Goal: Transaction & Acquisition: Purchase product/service

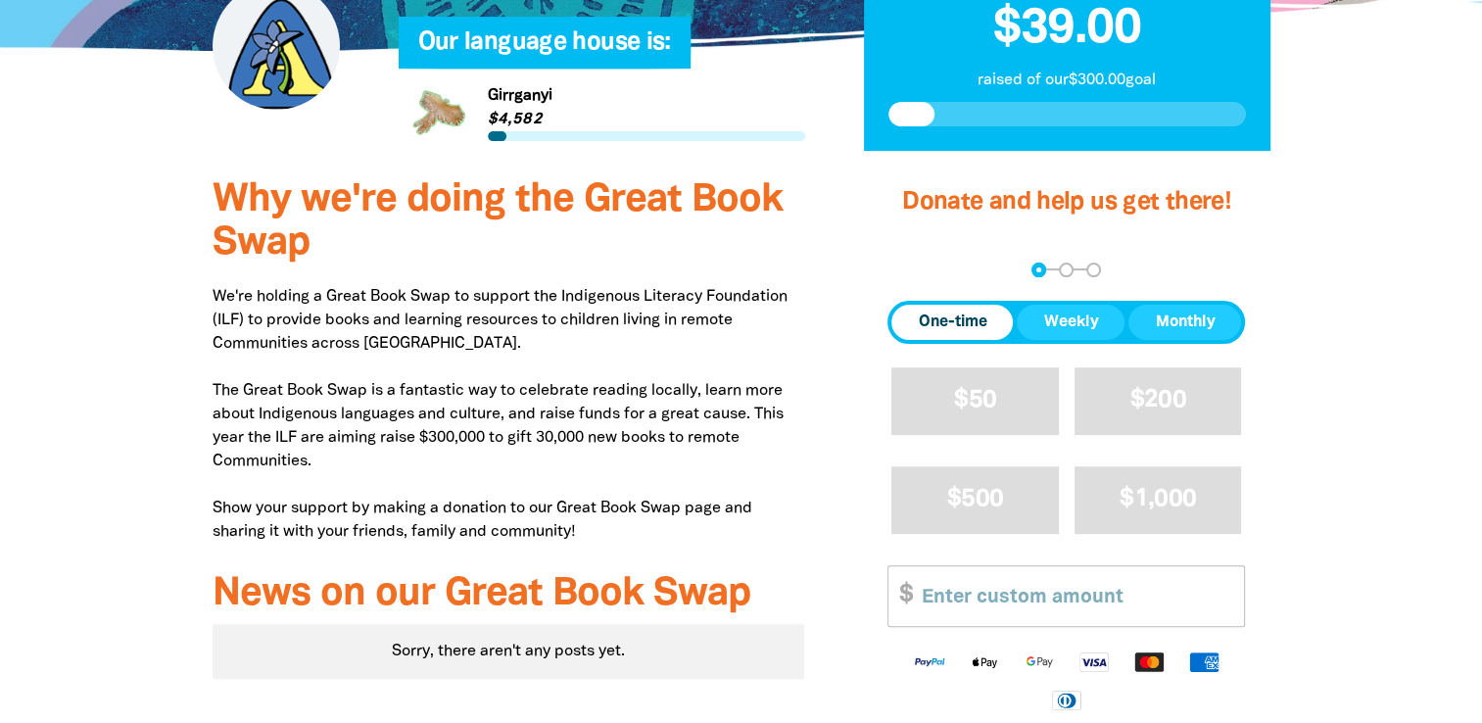
scroll to position [588, 0]
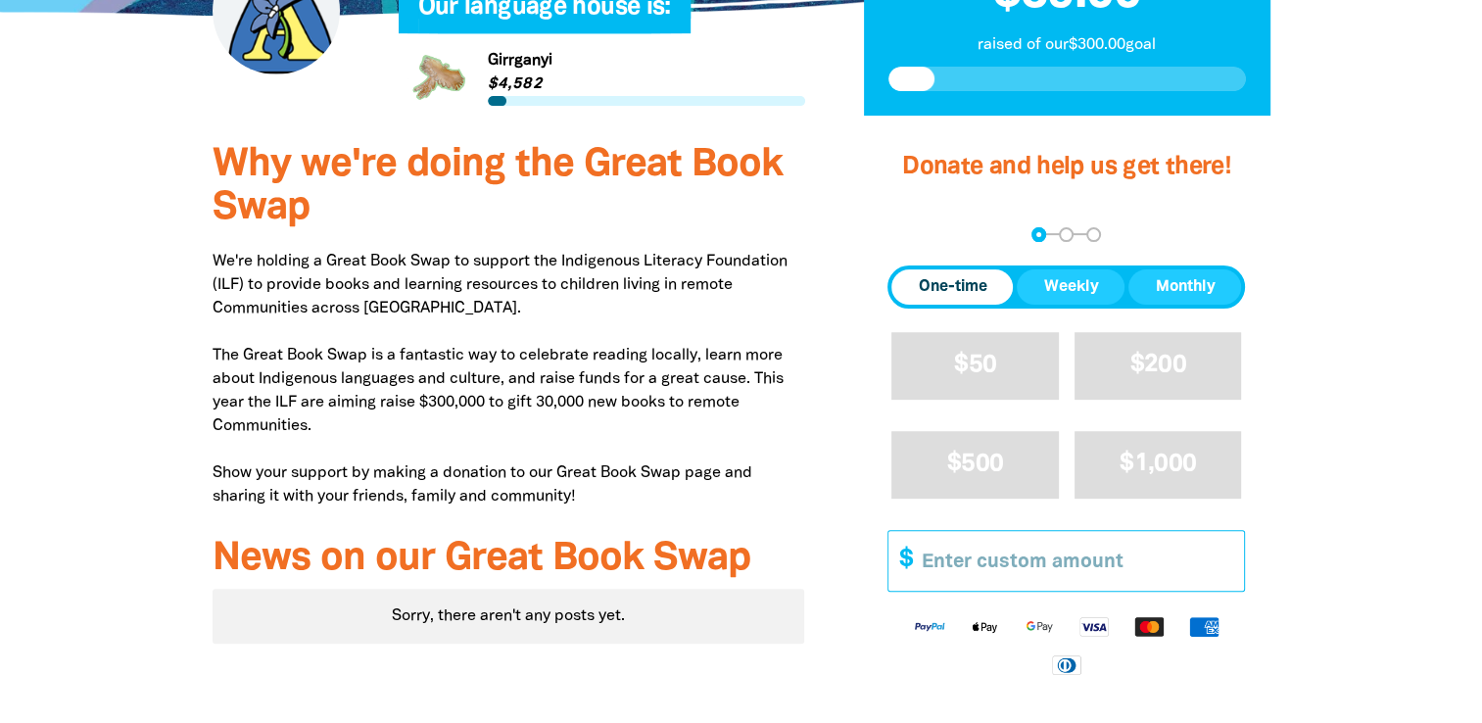
click at [923, 568] on input "Other Amount" at bounding box center [1076, 561] width 336 height 60
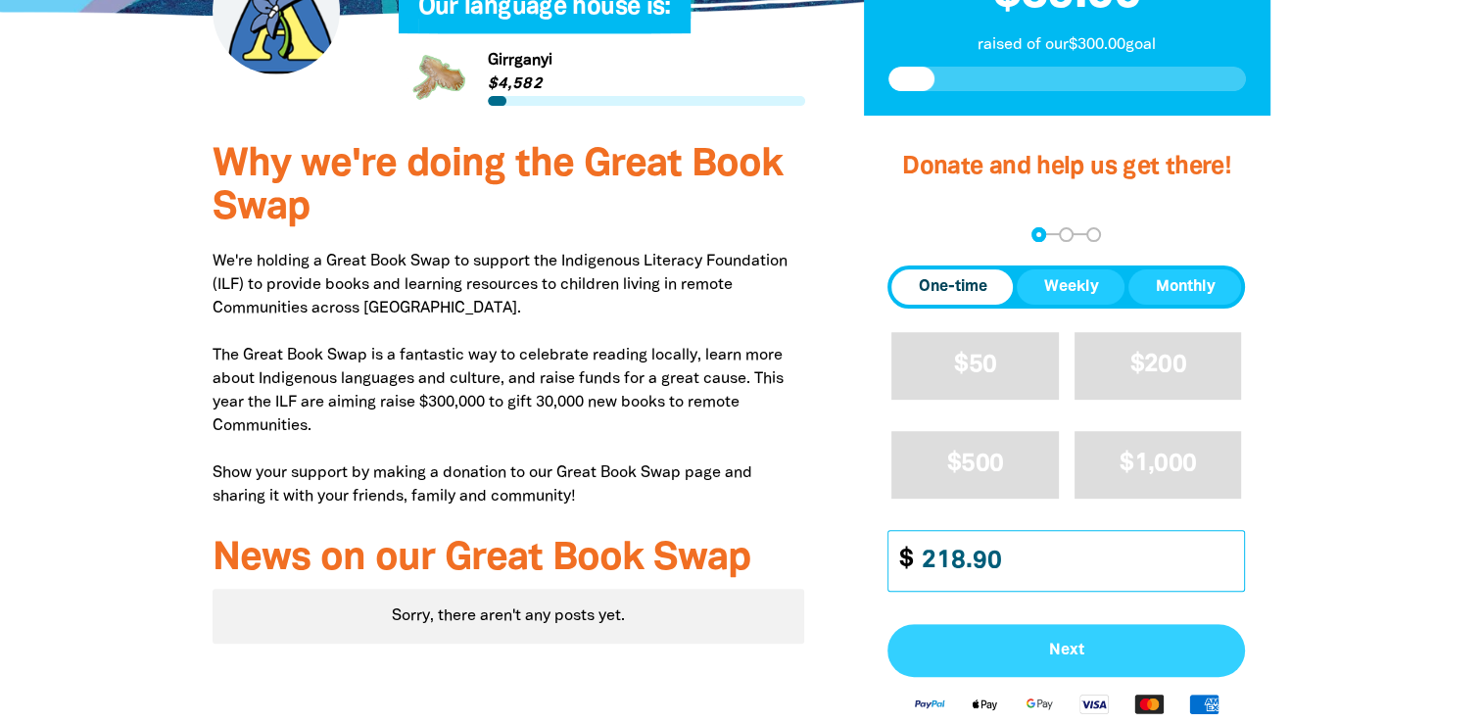
type input "218.90"
click at [1059, 652] on span "Next" at bounding box center [1066, 651] width 314 height 16
select select "AU"
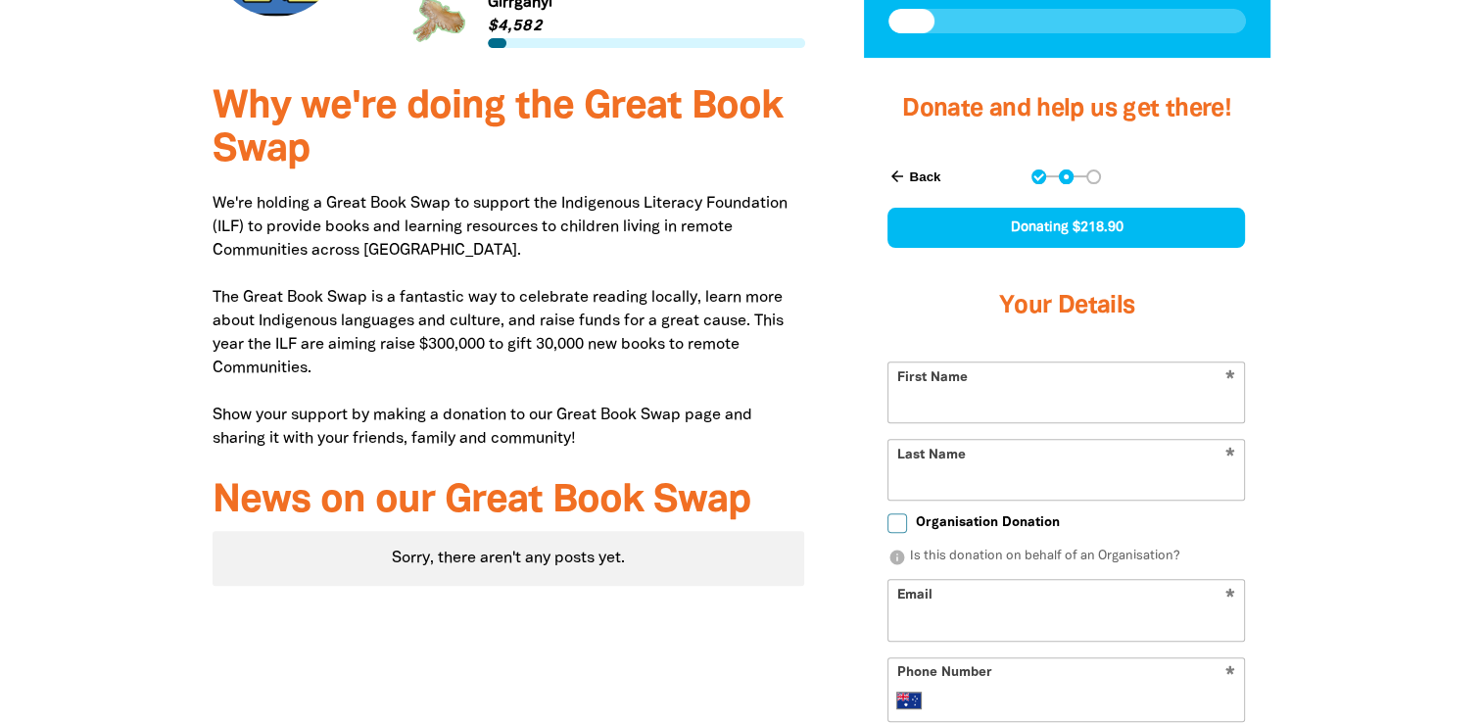
scroll to position [722, 0]
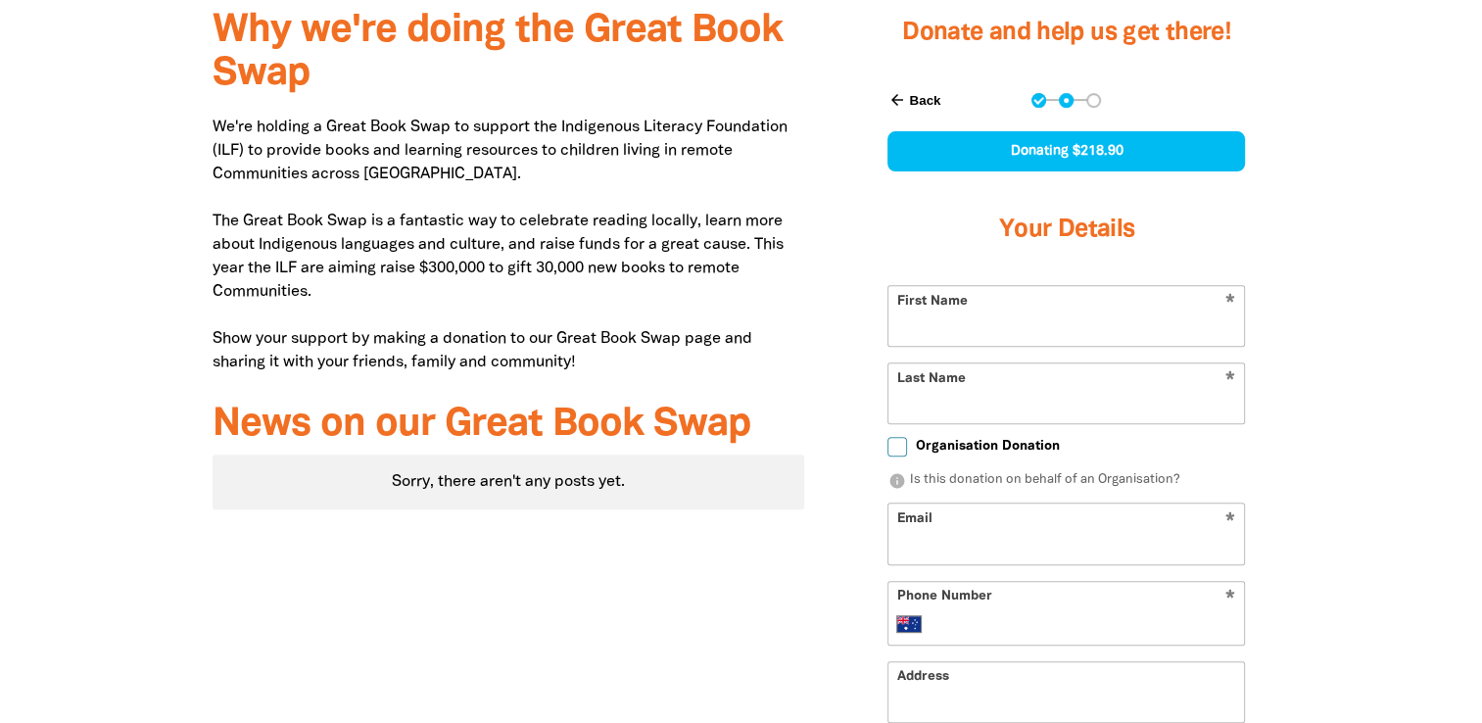
click at [1032, 315] on input "First Name" at bounding box center [1066, 316] width 356 height 60
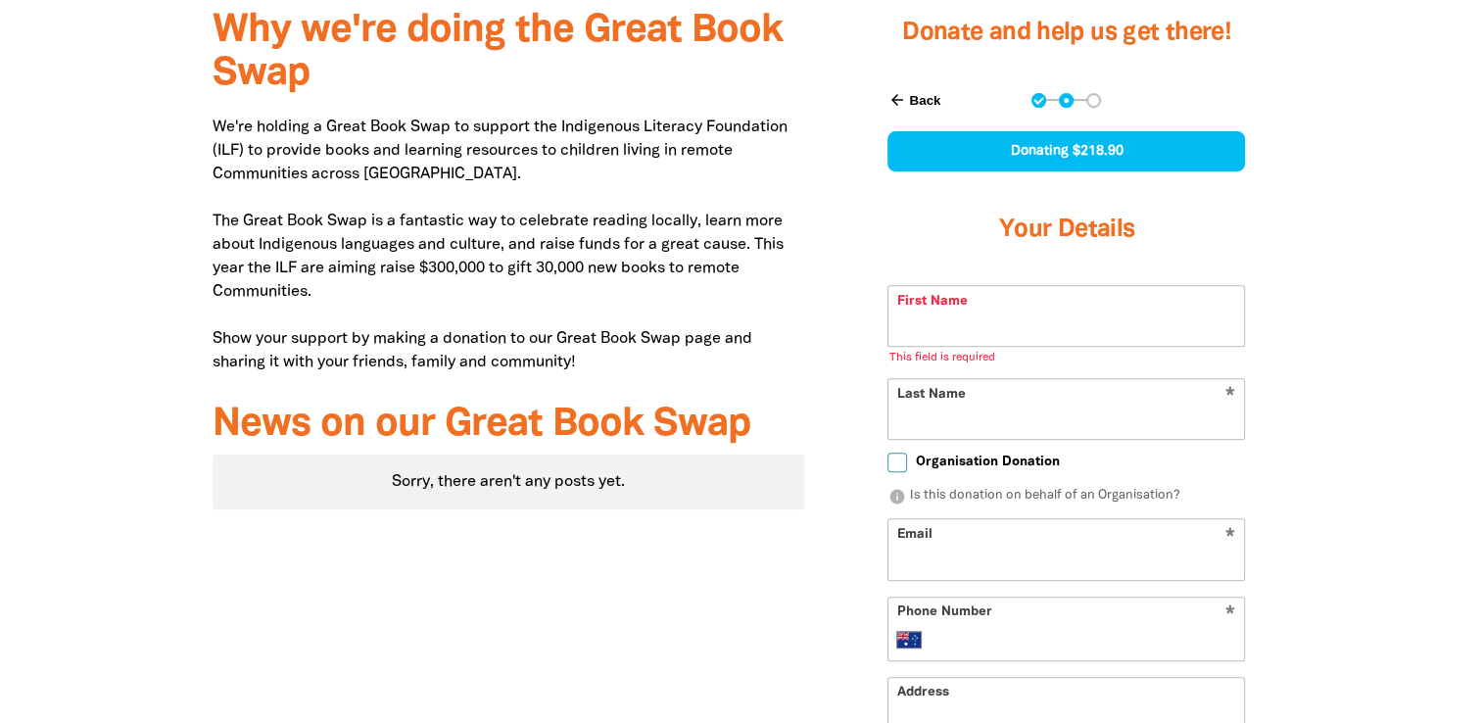
click at [1341, 350] on div at bounding box center [741, 530] width 1482 height 1081
click at [894, 459] on input "Organisation Donation" at bounding box center [897, 463] width 20 height 20
checkbox input "true"
select select "AU"
click at [918, 324] on input "First Name" at bounding box center [1066, 316] width 356 height 60
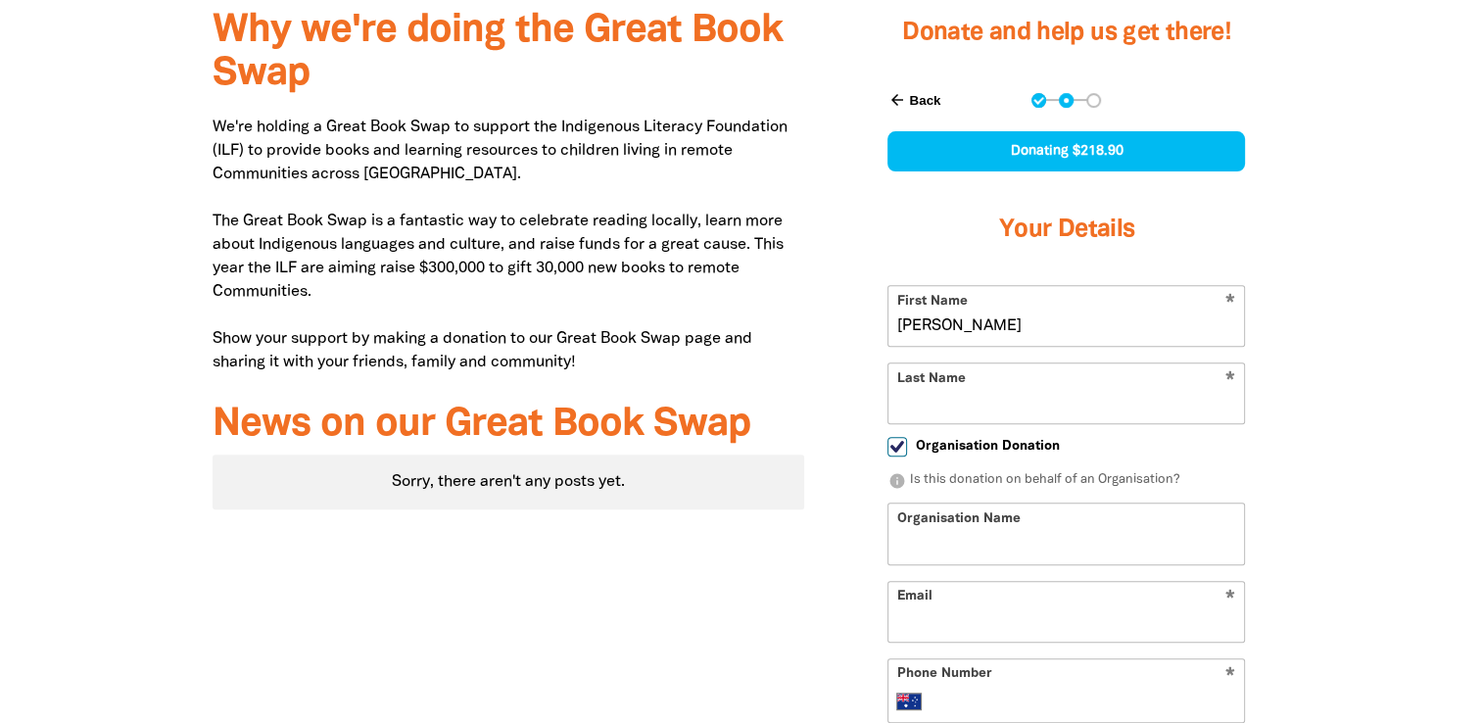
type input "[PERSON_NAME]"
type input "[PERSON_NAME][EMAIL_ADDRESS][DOMAIN_NAME]"
type input "[PHONE_NUMBER]"
type input "[PERSON_NAME]"
click at [905, 402] on input "Last Name" at bounding box center [1066, 393] width 356 height 60
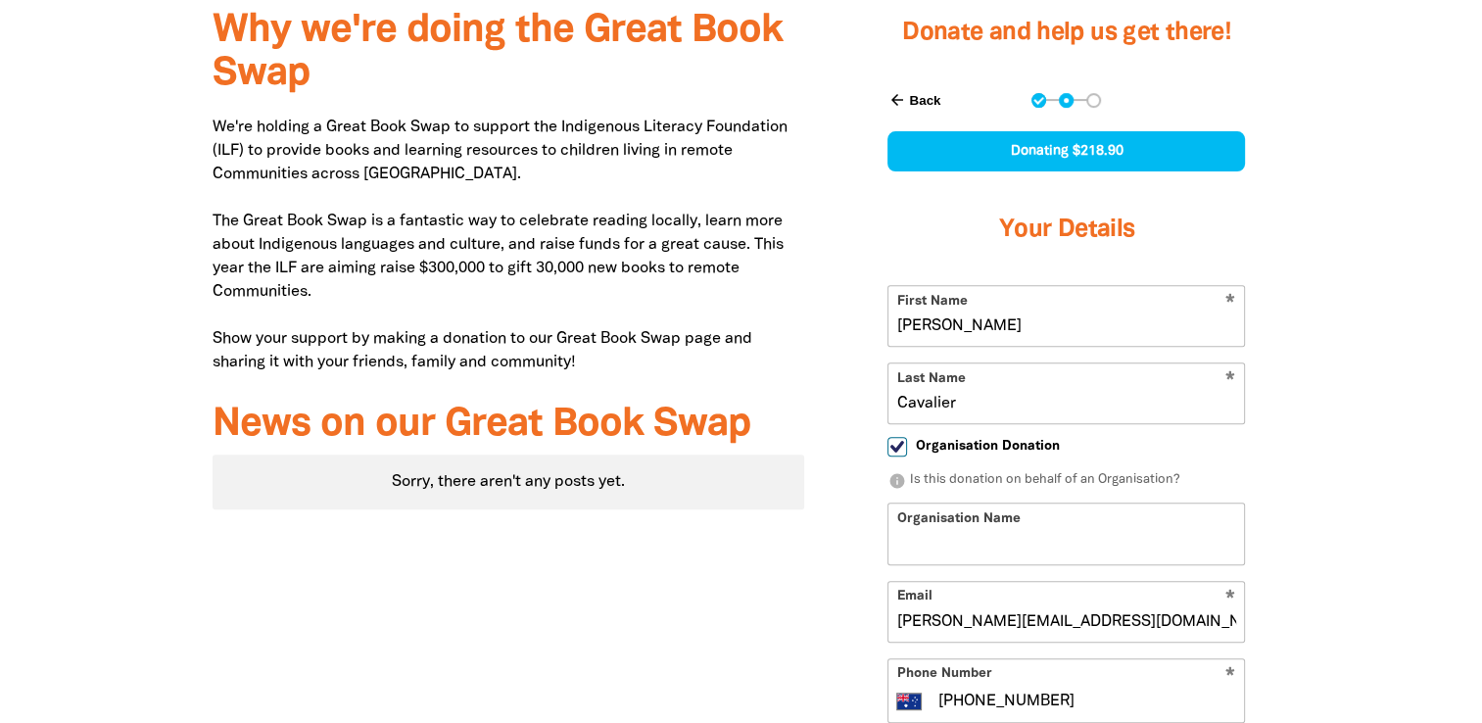
type input "Cavalier"
click at [845, 492] on div "Donate and help us get there! arrow_back Back Step 1 Step 2 Step 3 Donating $21…" at bounding box center [1066, 561] width 465 height 1143
click at [924, 521] on input "Organisation Name" at bounding box center [1066, 533] width 356 height 60
type input "[GEOGRAPHIC_DATA]"
click at [995, 617] on input "[PERSON_NAME][EMAIL_ADDRESS][DOMAIN_NAME]" at bounding box center [1066, 612] width 356 height 60
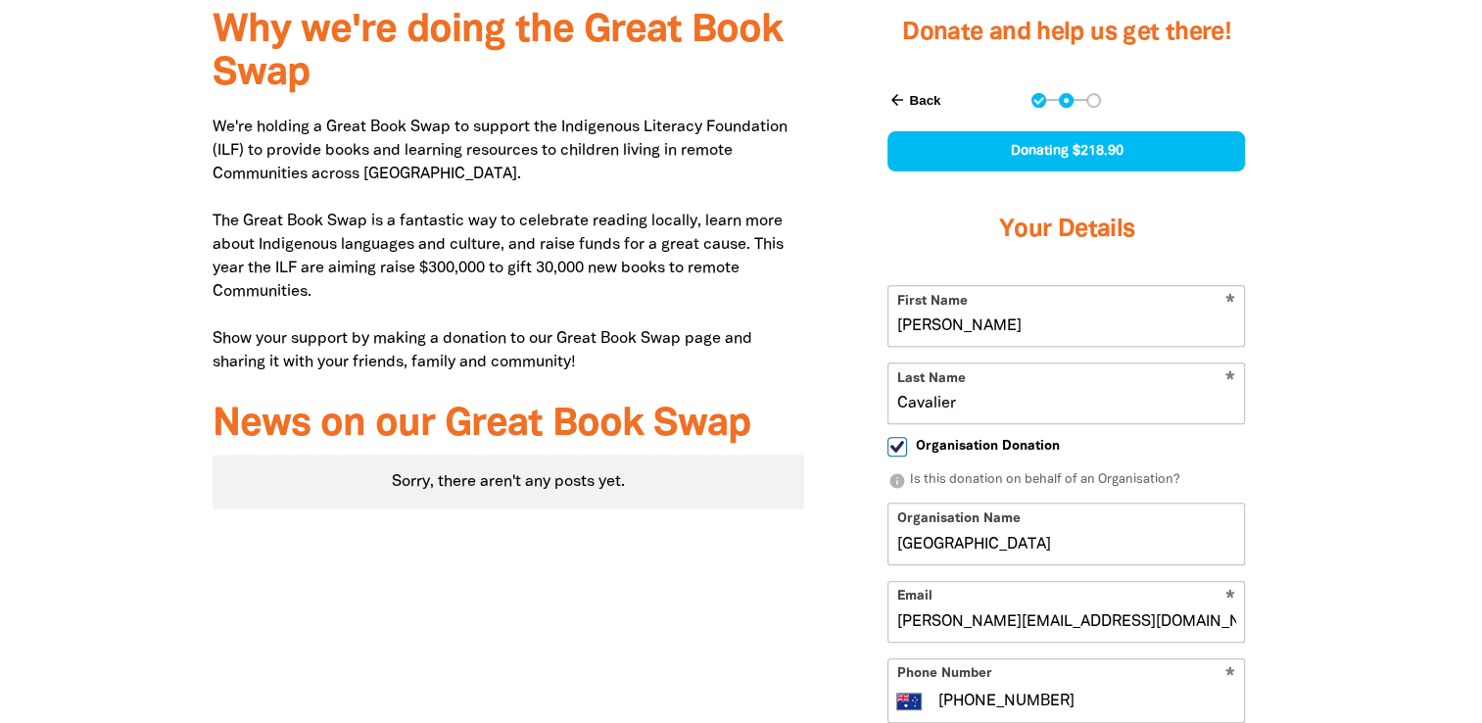
drag, startPoint x: 998, startPoint y: 617, endPoint x: 885, endPoint y: 617, distance: 112.6
click at [885, 617] on div "arrow_back Back Step 1 Step 2 Step 3 Donating $218.90 Your Details * First Name…" at bounding box center [1066, 540] width 406 height 943
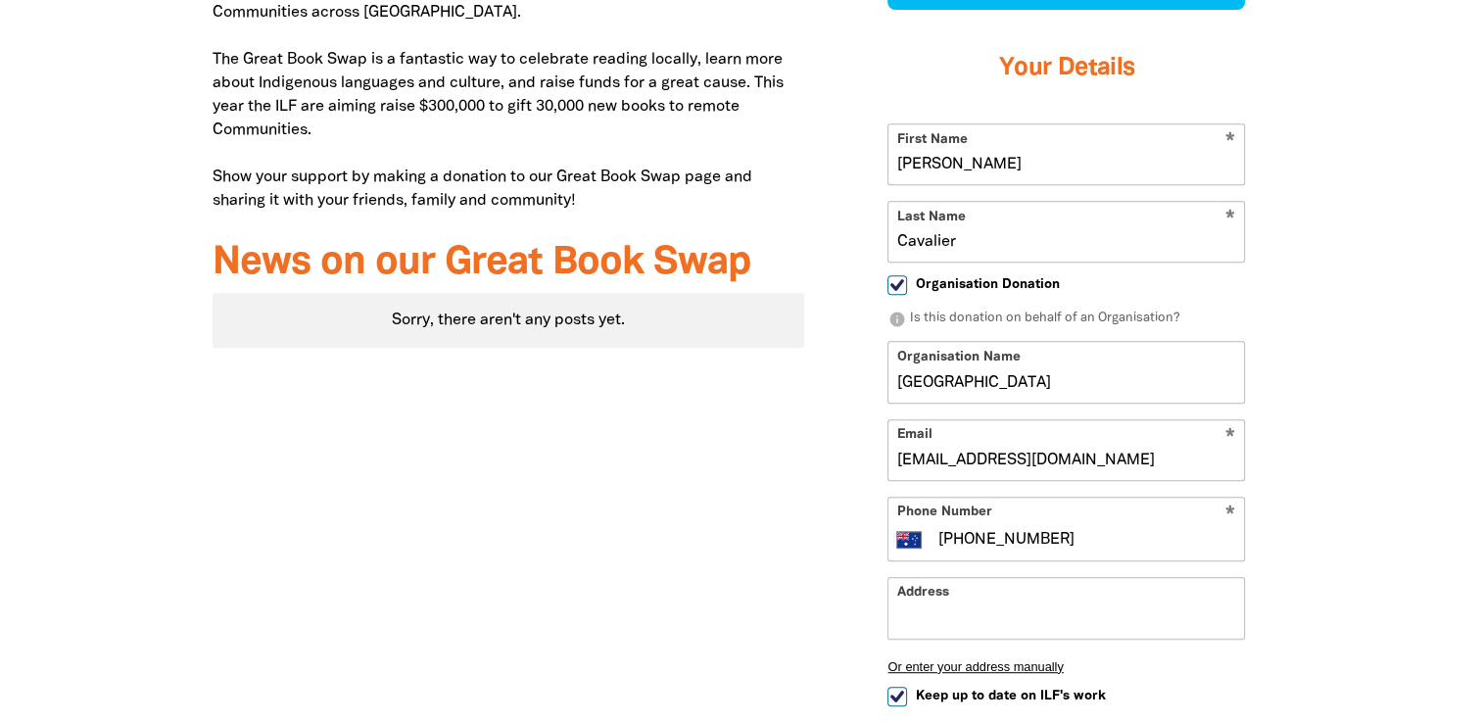
scroll to position [918, 0]
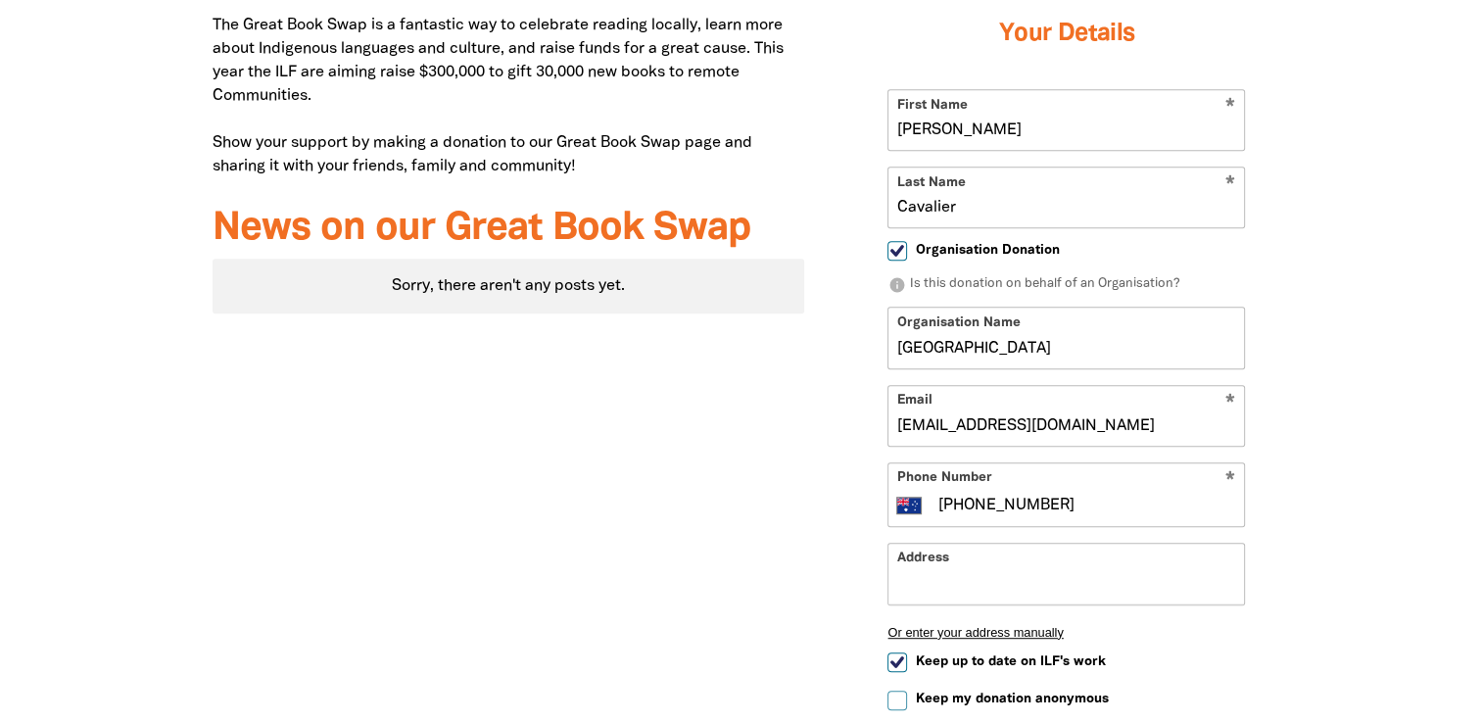
type input "[EMAIL_ADDRESS][DOMAIN_NAME]"
click at [973, 558] on input "Address" at bounding box center [1066, 574] width 356 height 60
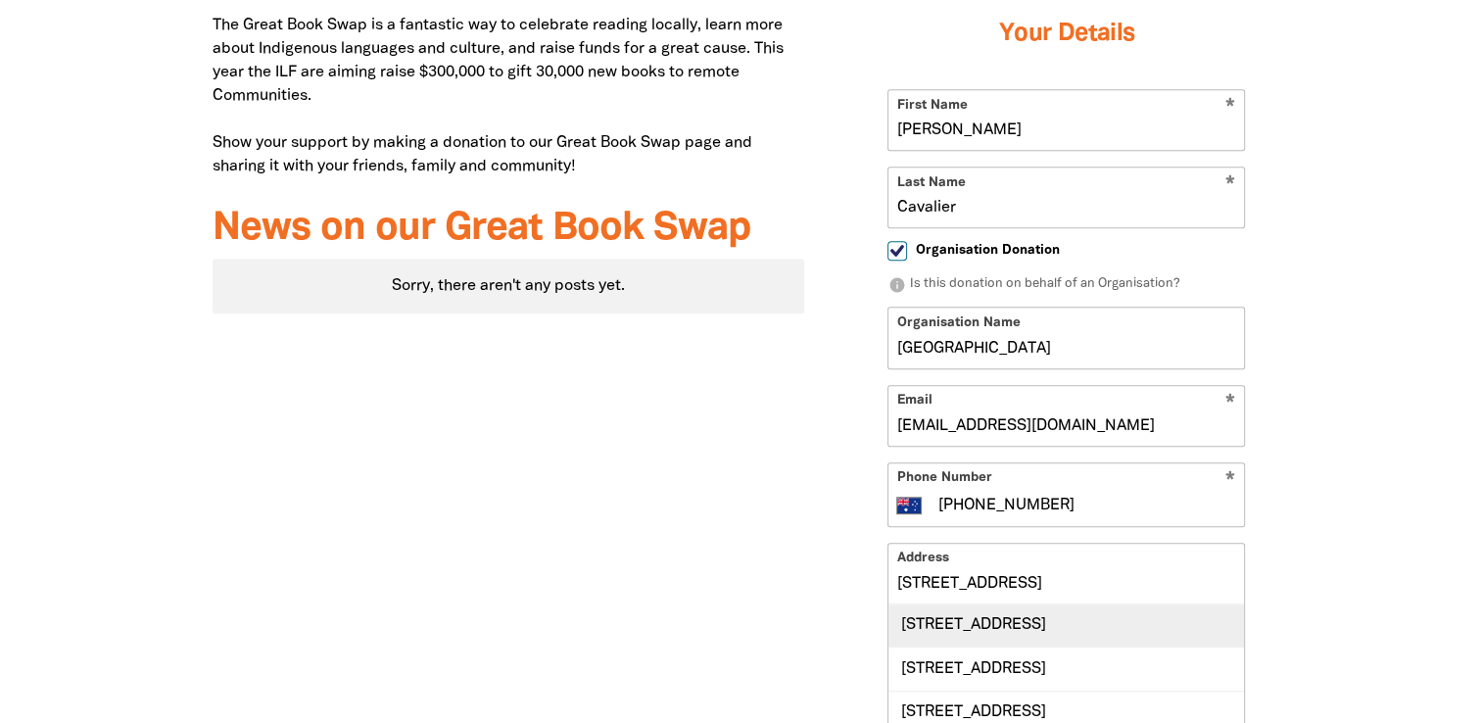
click at [968, 616] on div "[STREET_ADDRESS]" at bounding box center [1066, 625] width 356 height 42
type input "[STREET_ADDRESS]"
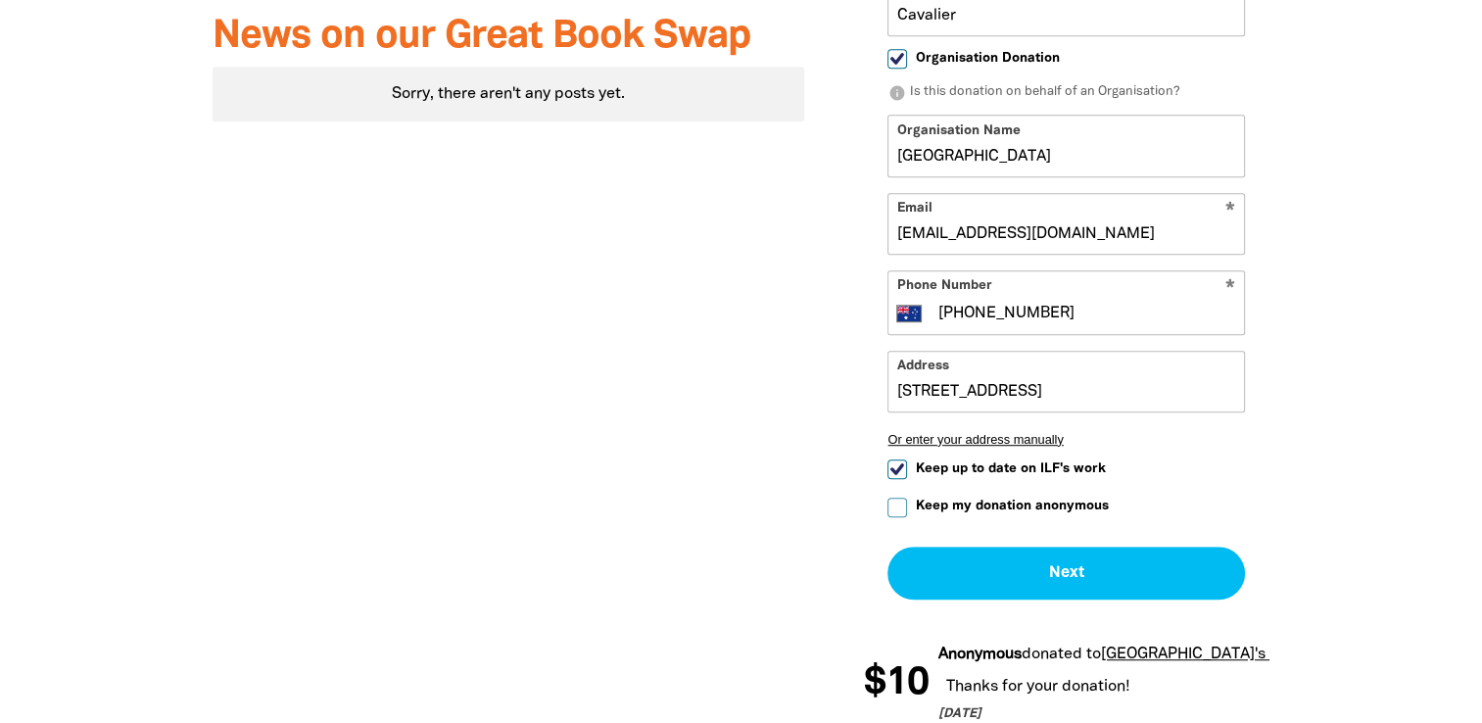
scroll to position [1114, 0]
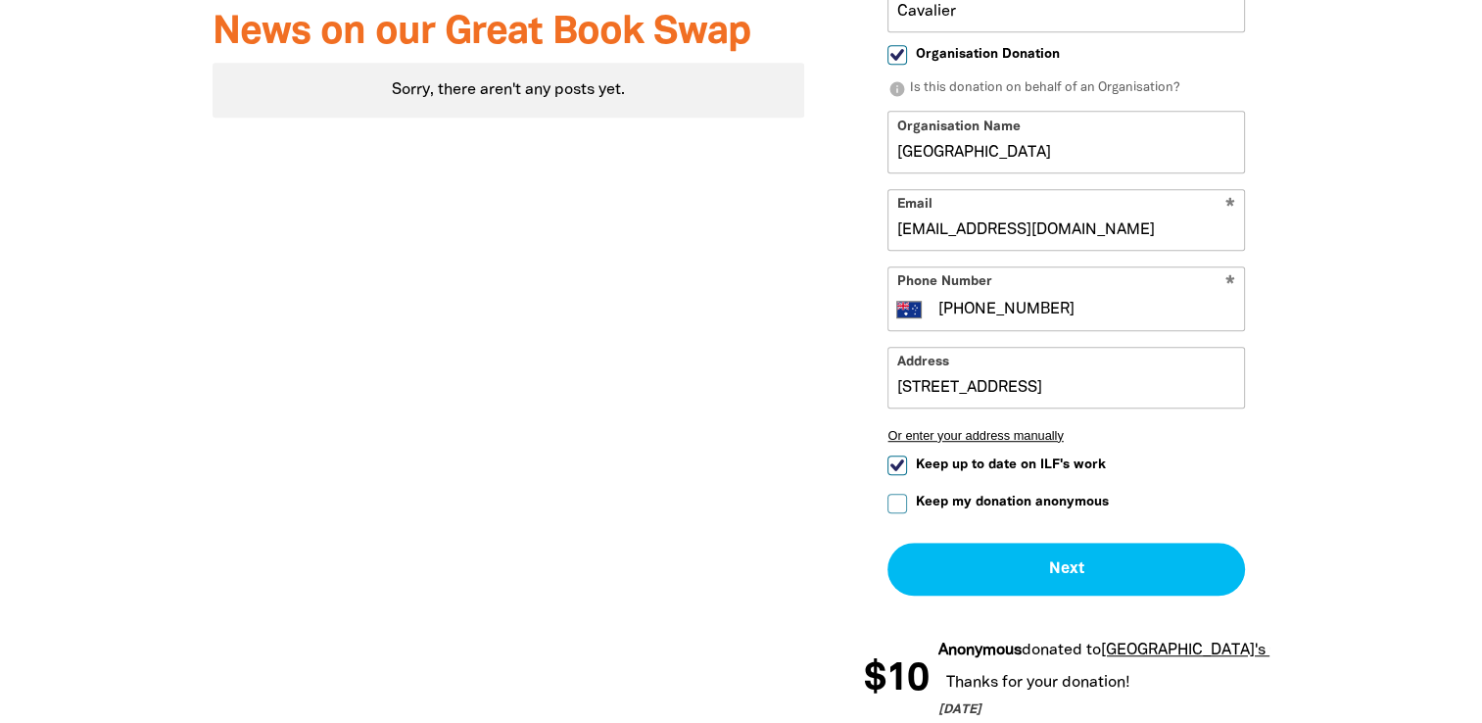
click at [896, 460] on input "Keep up to date on ILF's work" at bounding box center [897, 465] width 20 height 20
checkbox input "false"
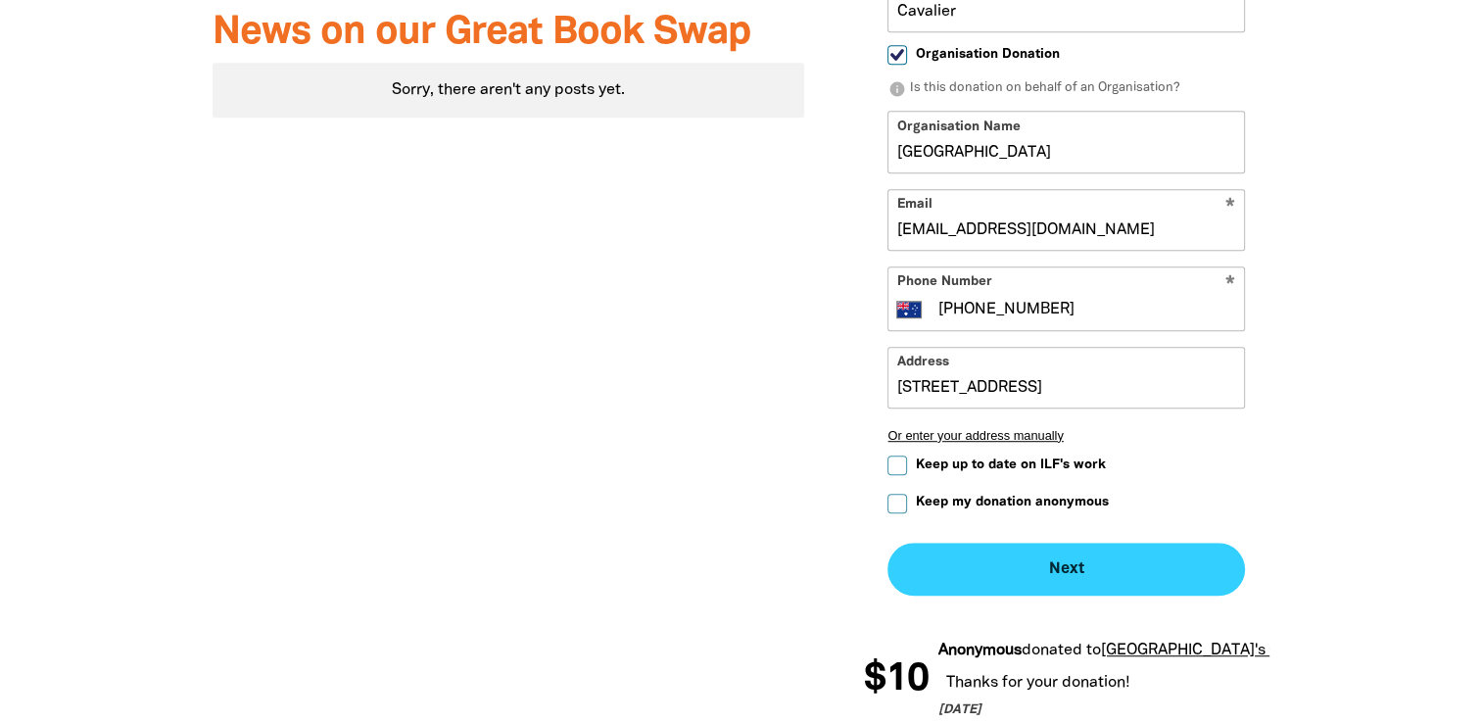
click at [1086, 554] on button "Next chevron_right" at bounding box center [1066, 569] width 358 height 53
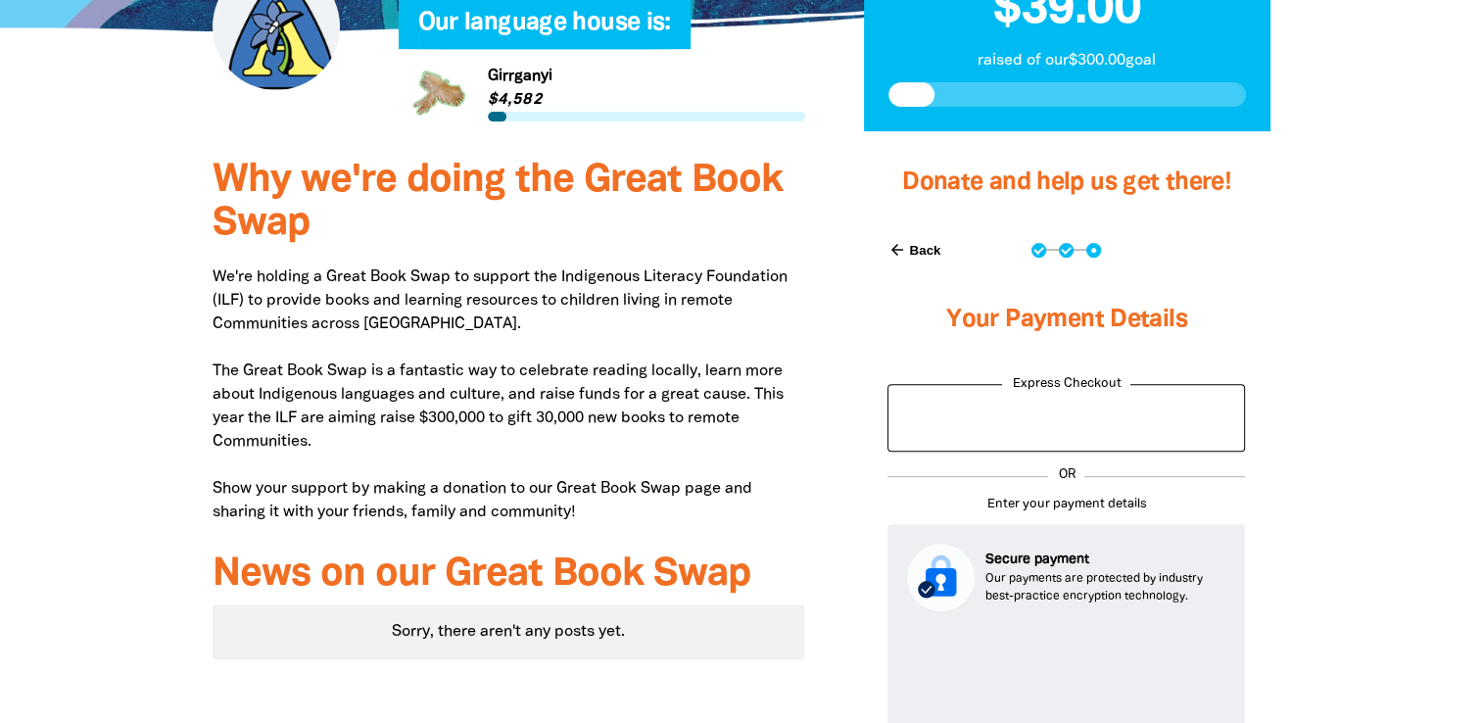
scroll to position [376, 0]
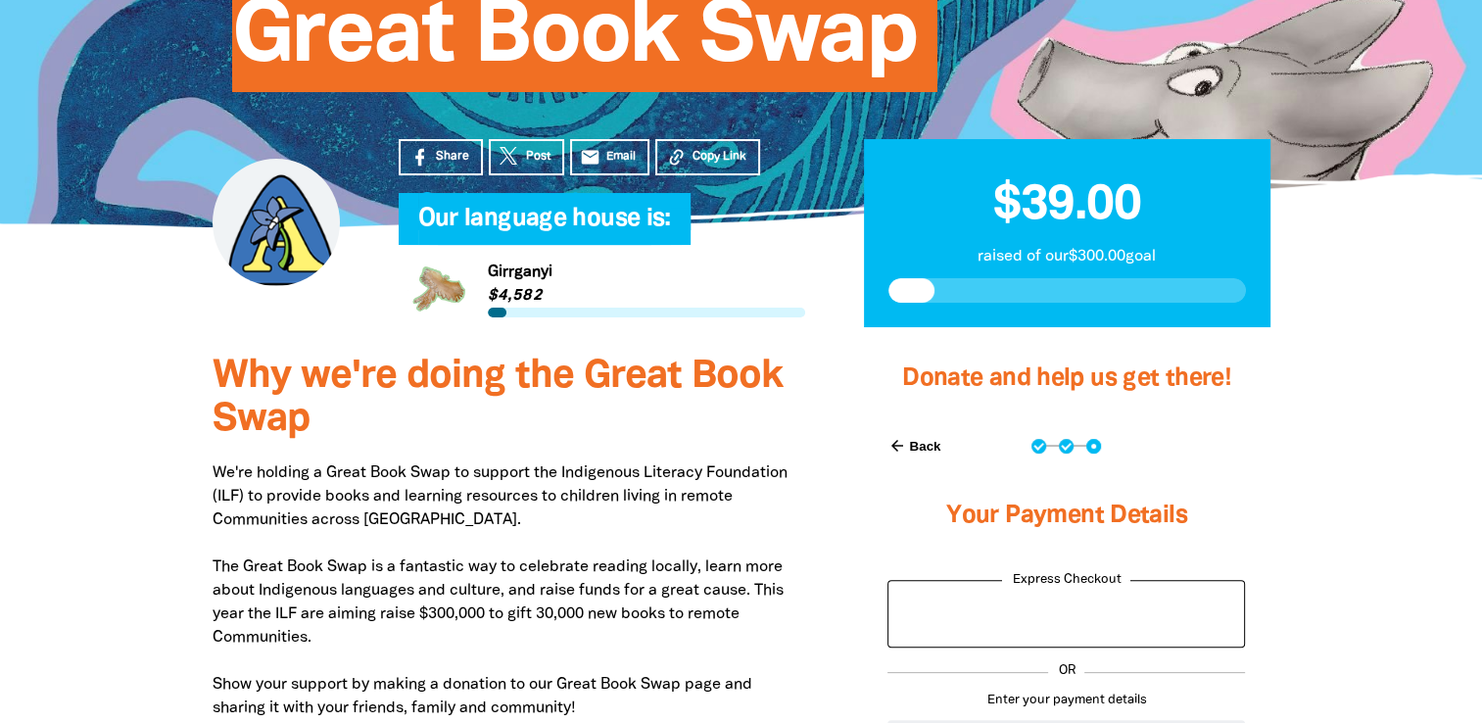
click at [916, 445] on button "arrow_back Back" at bounding box center [914, 445] width 69 height 33
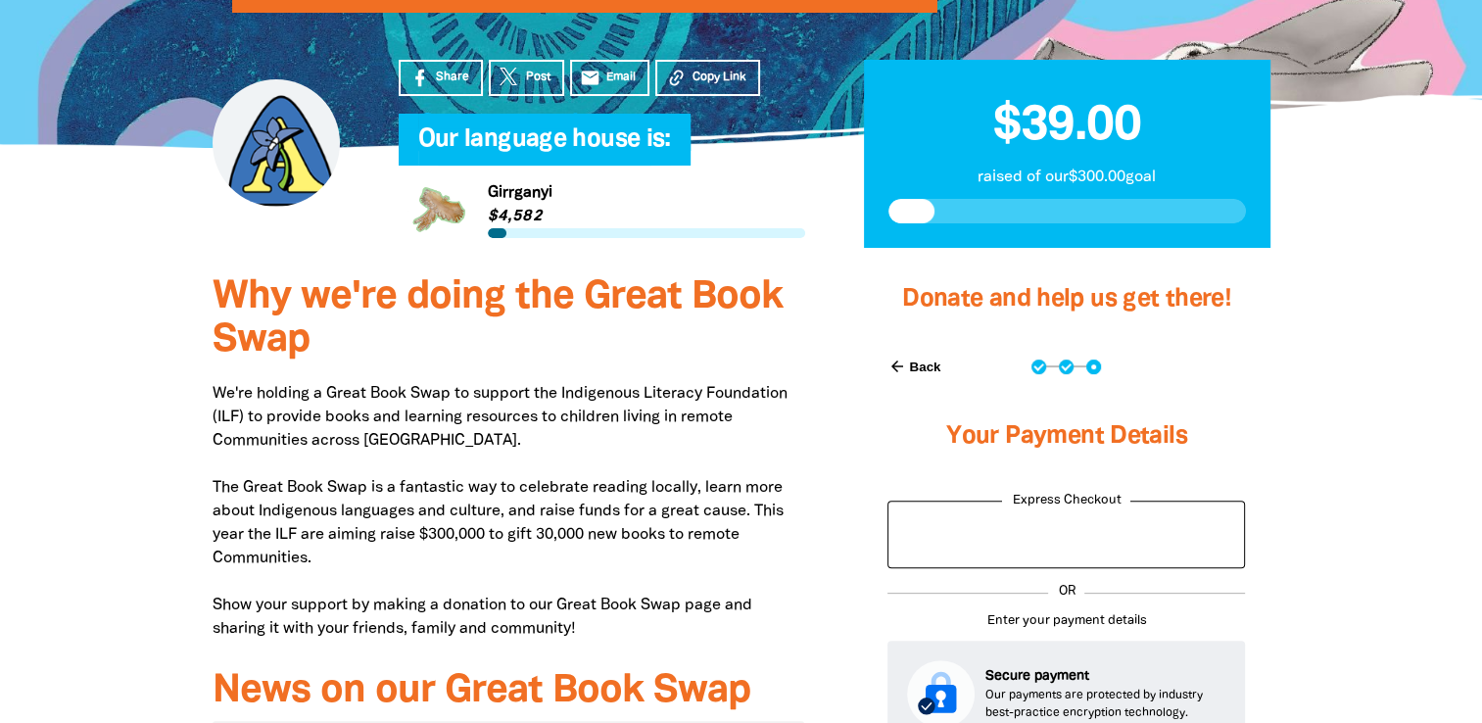
select select "AU"
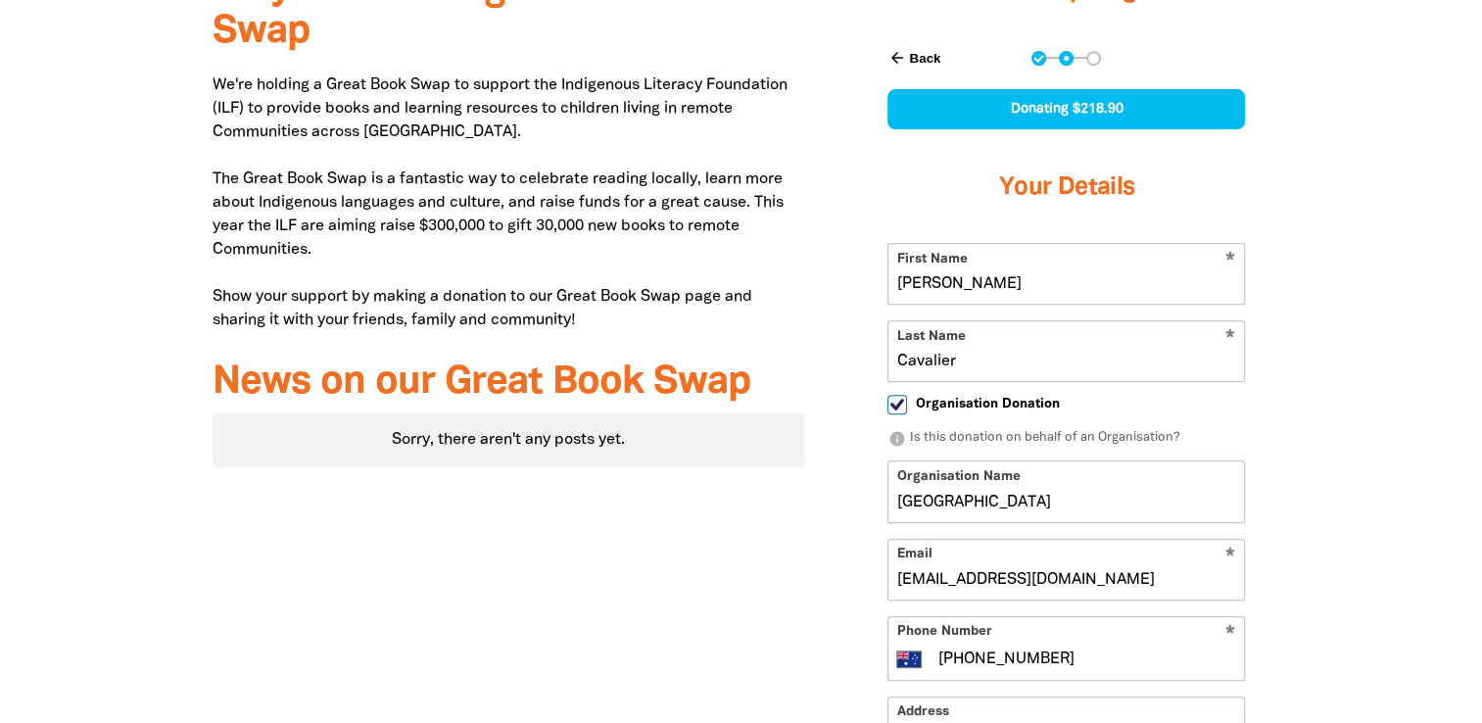
scroll to position [768, 0]
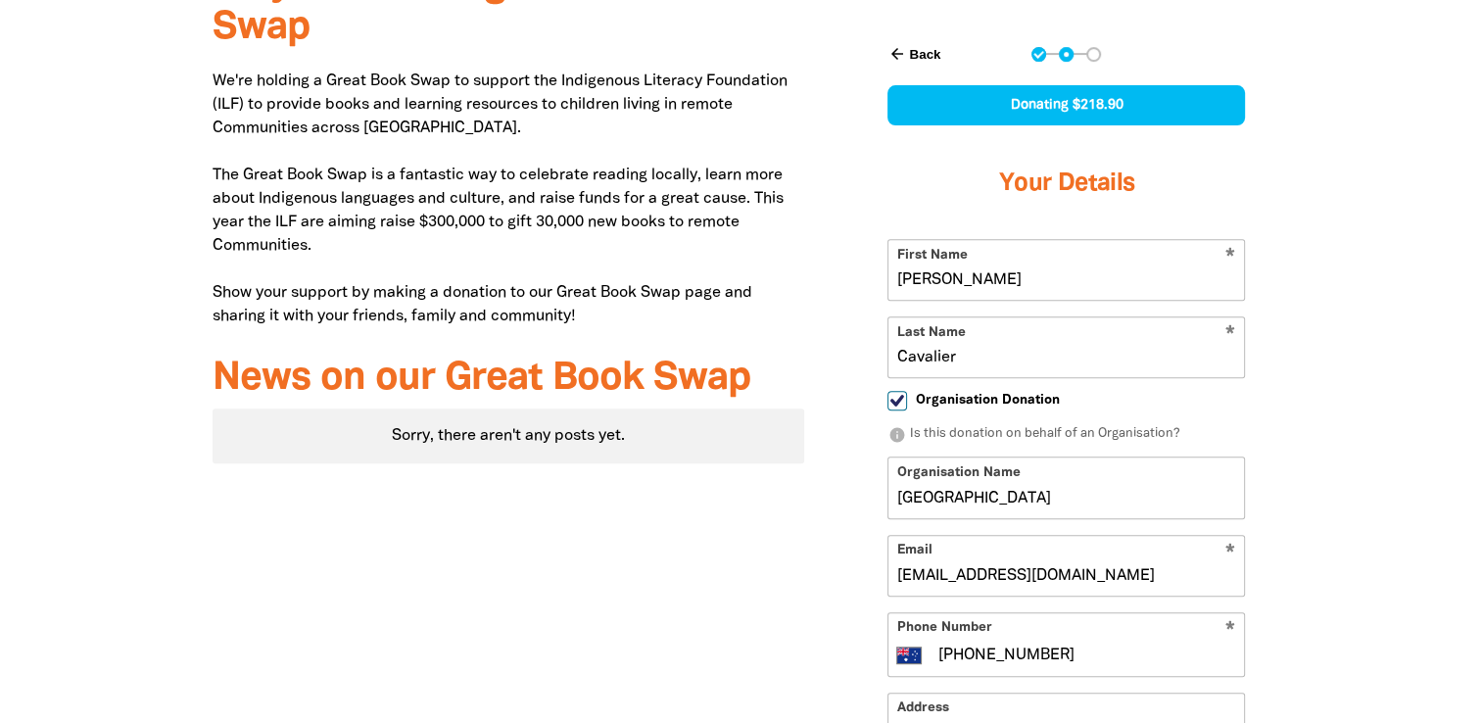
click at [911, 52] on button "arrow_back Back" at bounding box center [914, 53] width 69 height 33
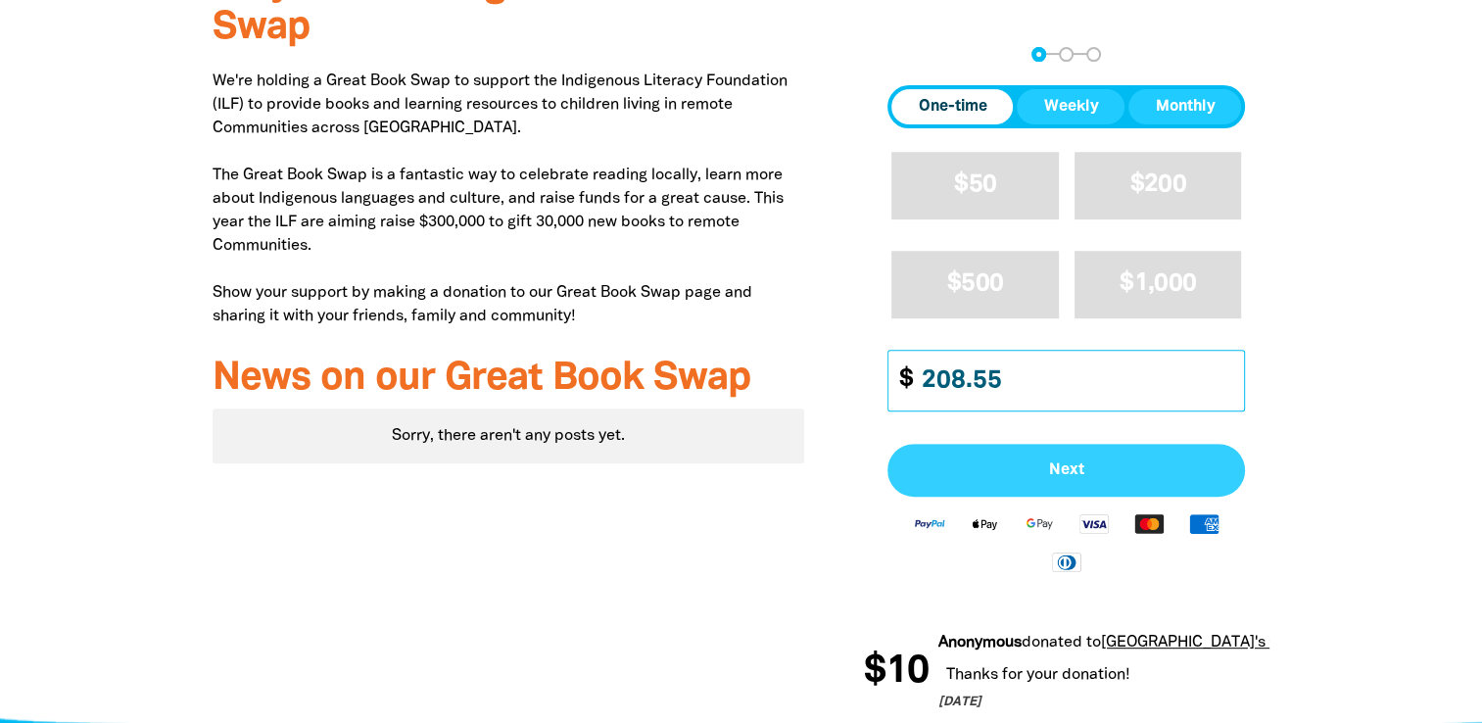
type input "208.55"
click at [1052, 462] on span "Next" at bounding box center [1066, 470] width 314 height 16
select select "AU"
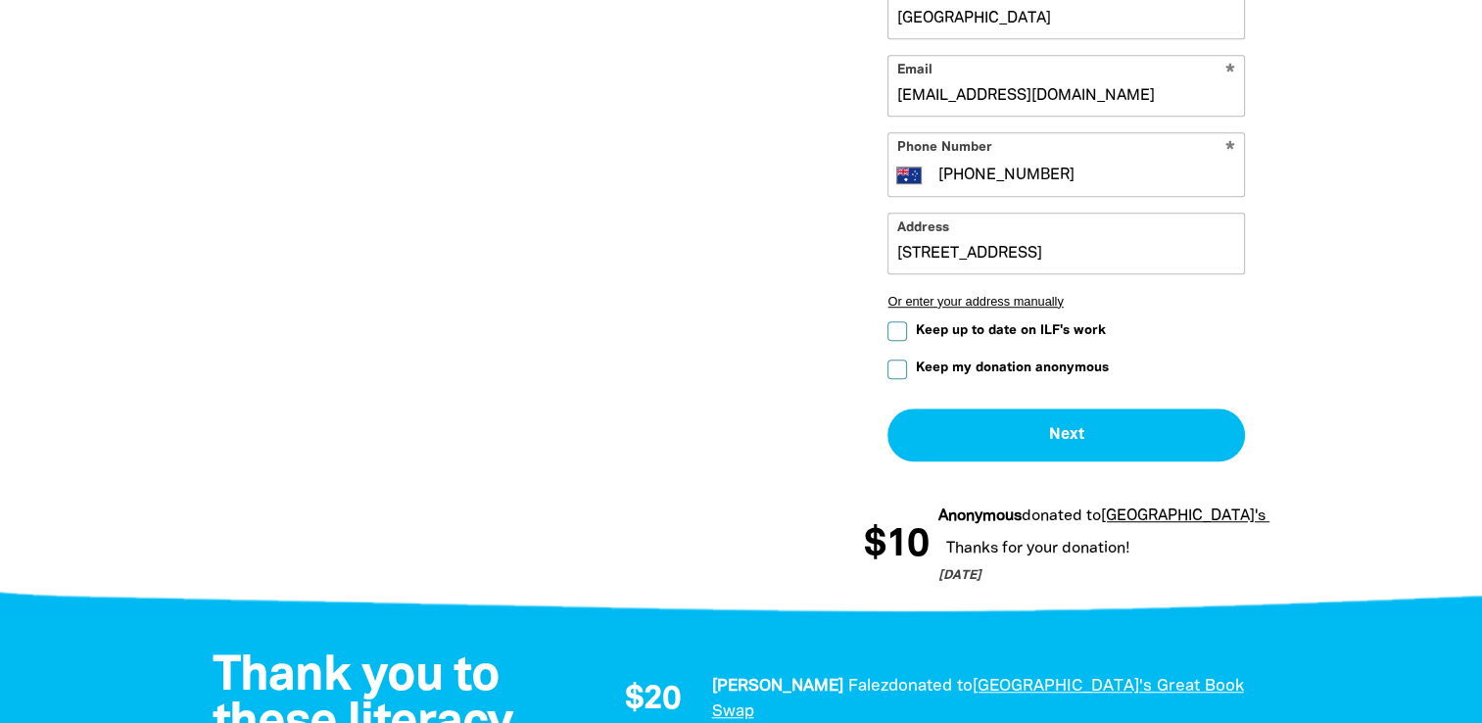
scroll to position [1258, 0]
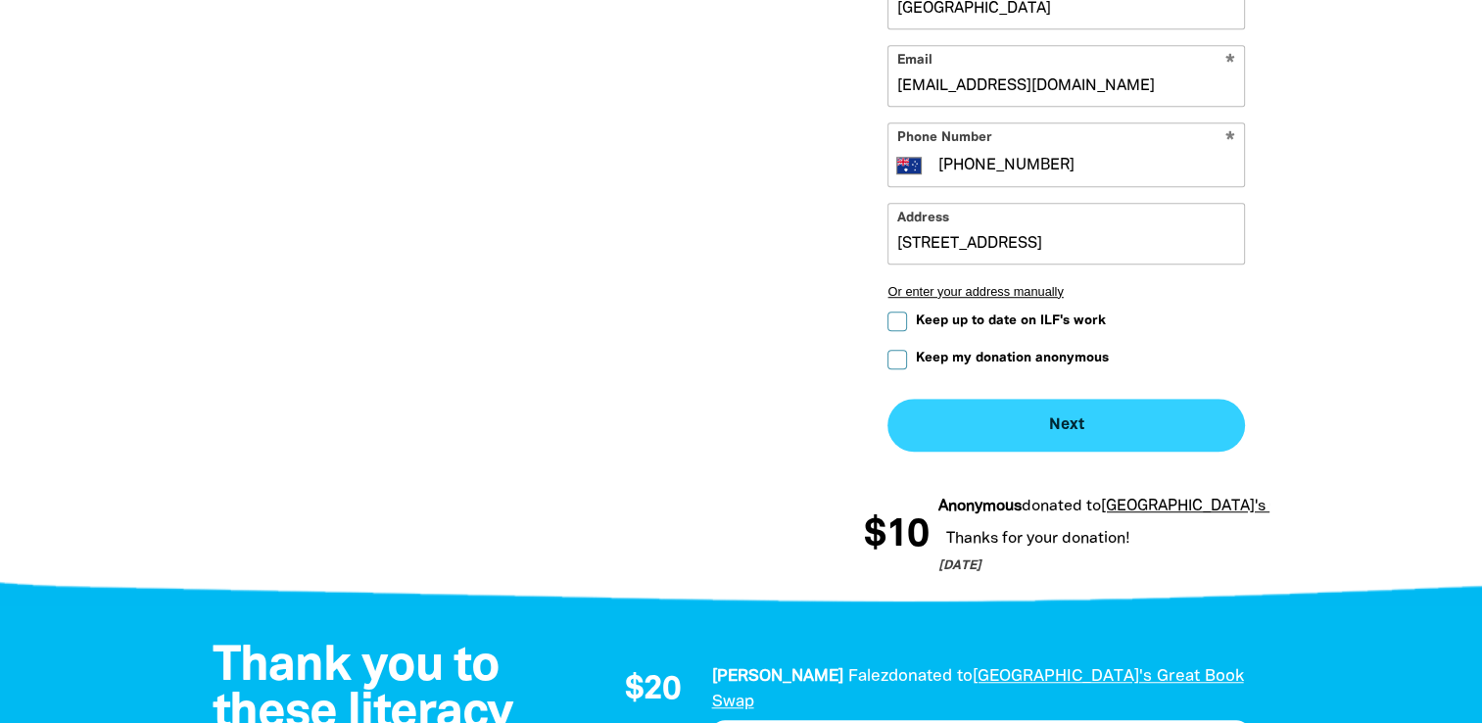
click at [1024, 417] on button "Next chevron_right" at bounding box center [1066, 425] width 358 height 53
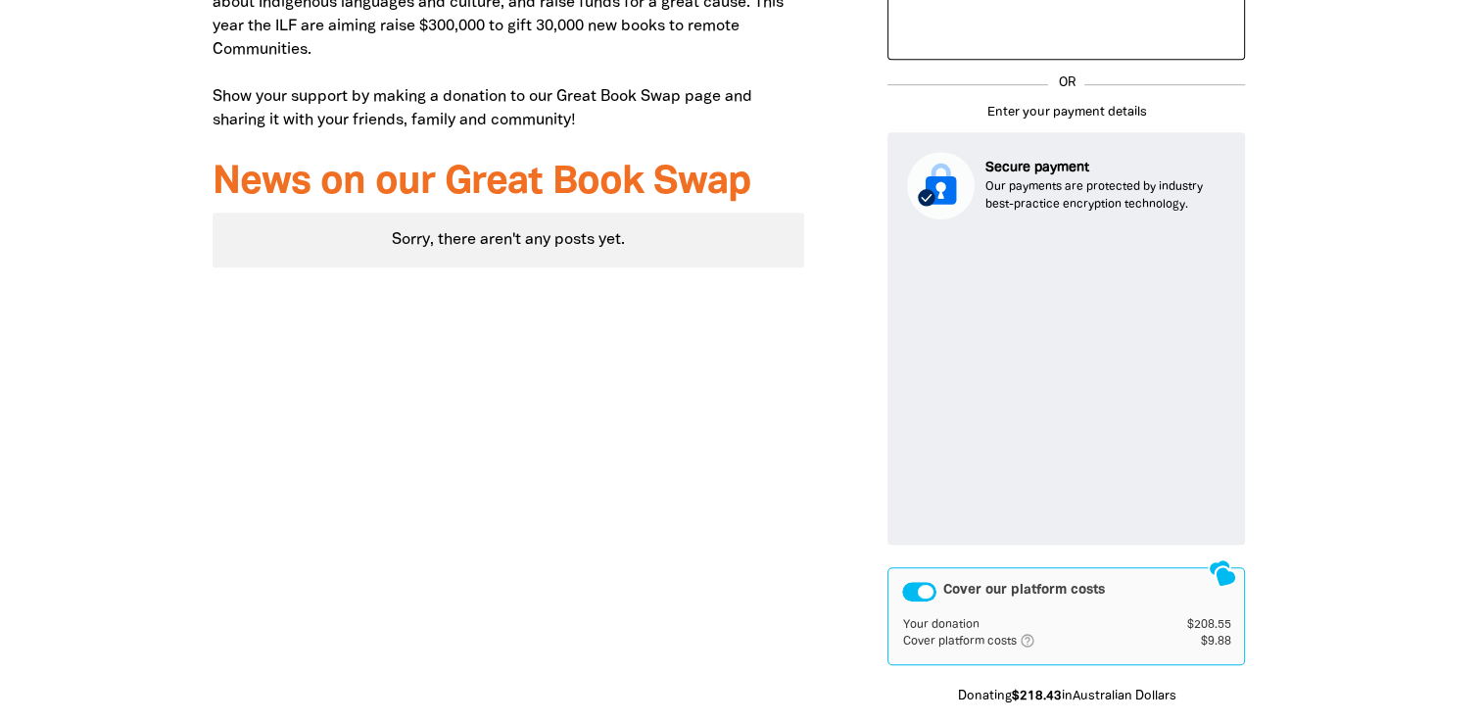
scroll to position [474, 0]
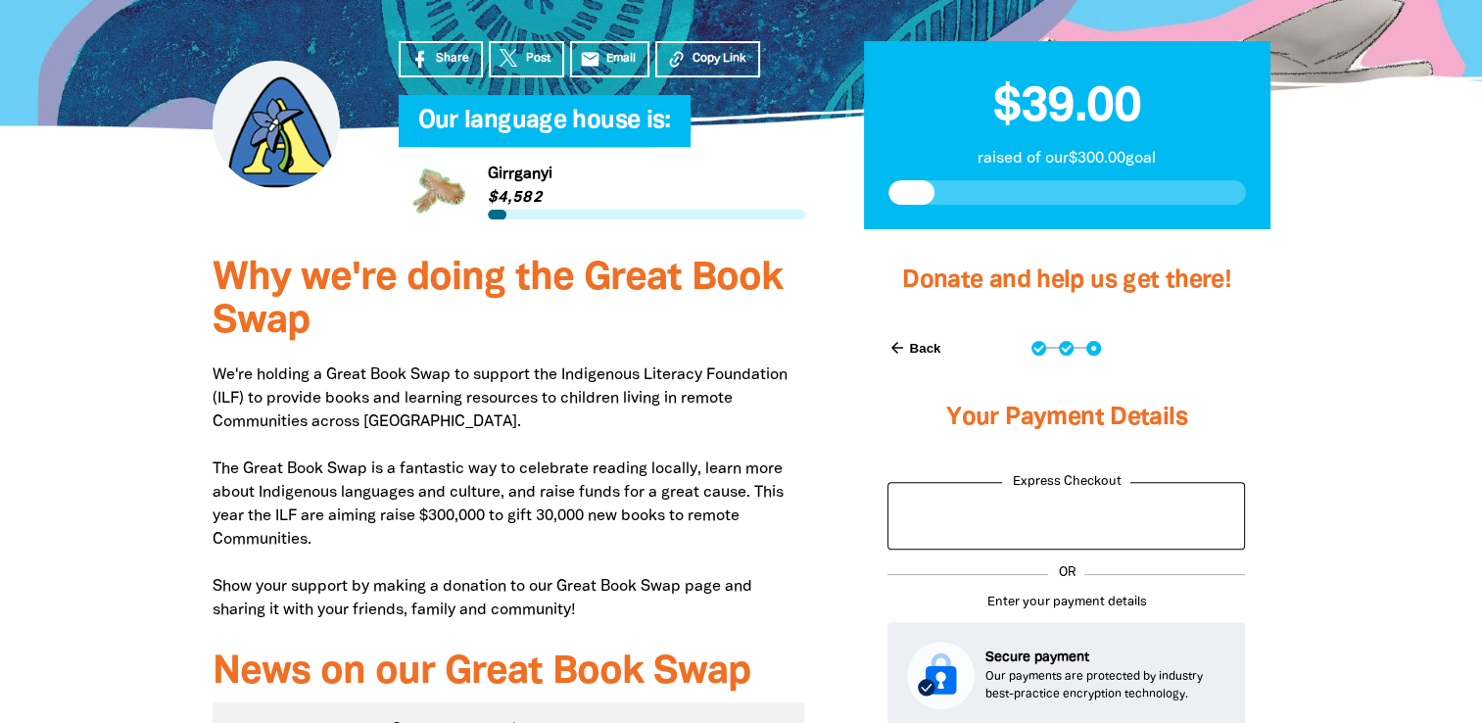
click at [917, 345] on button "arrow_back Back" at bounding box center [914, 347] width 69 height 33
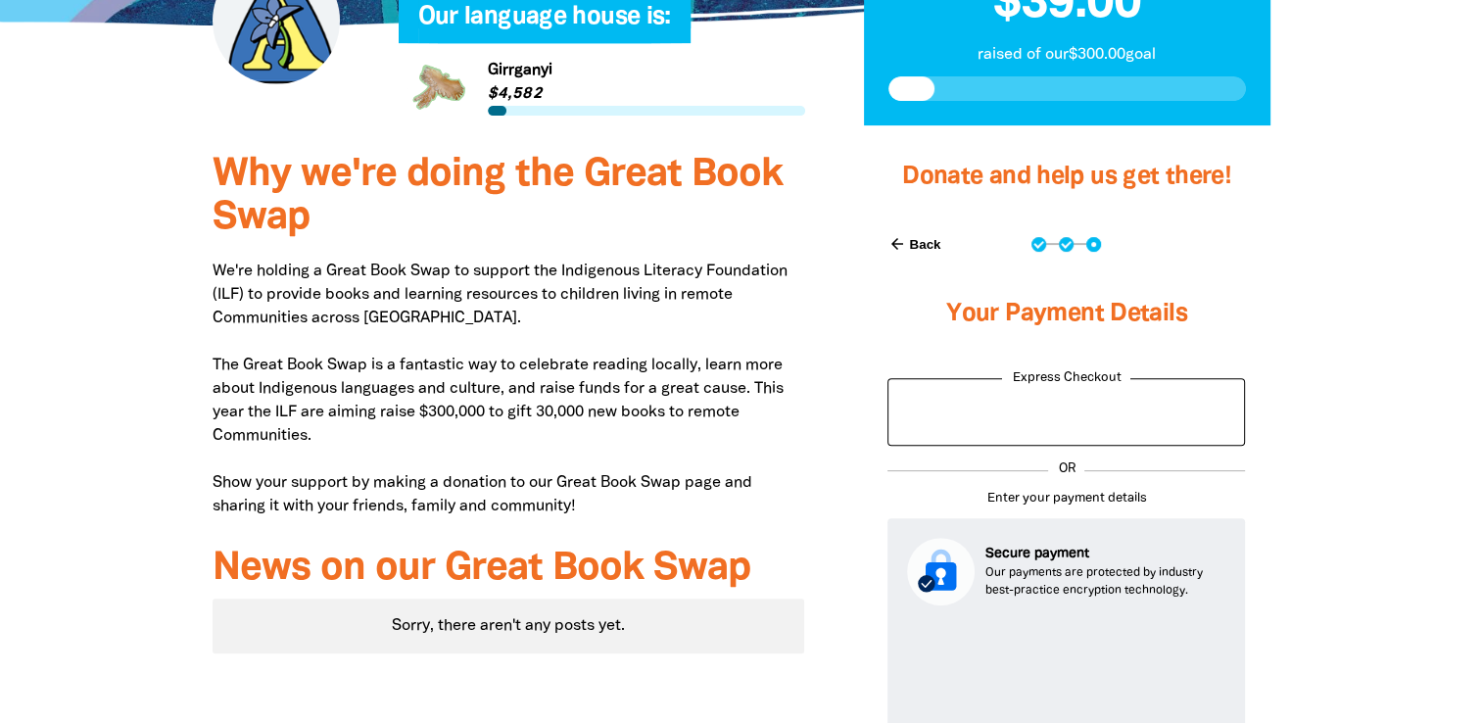
select select "AU"
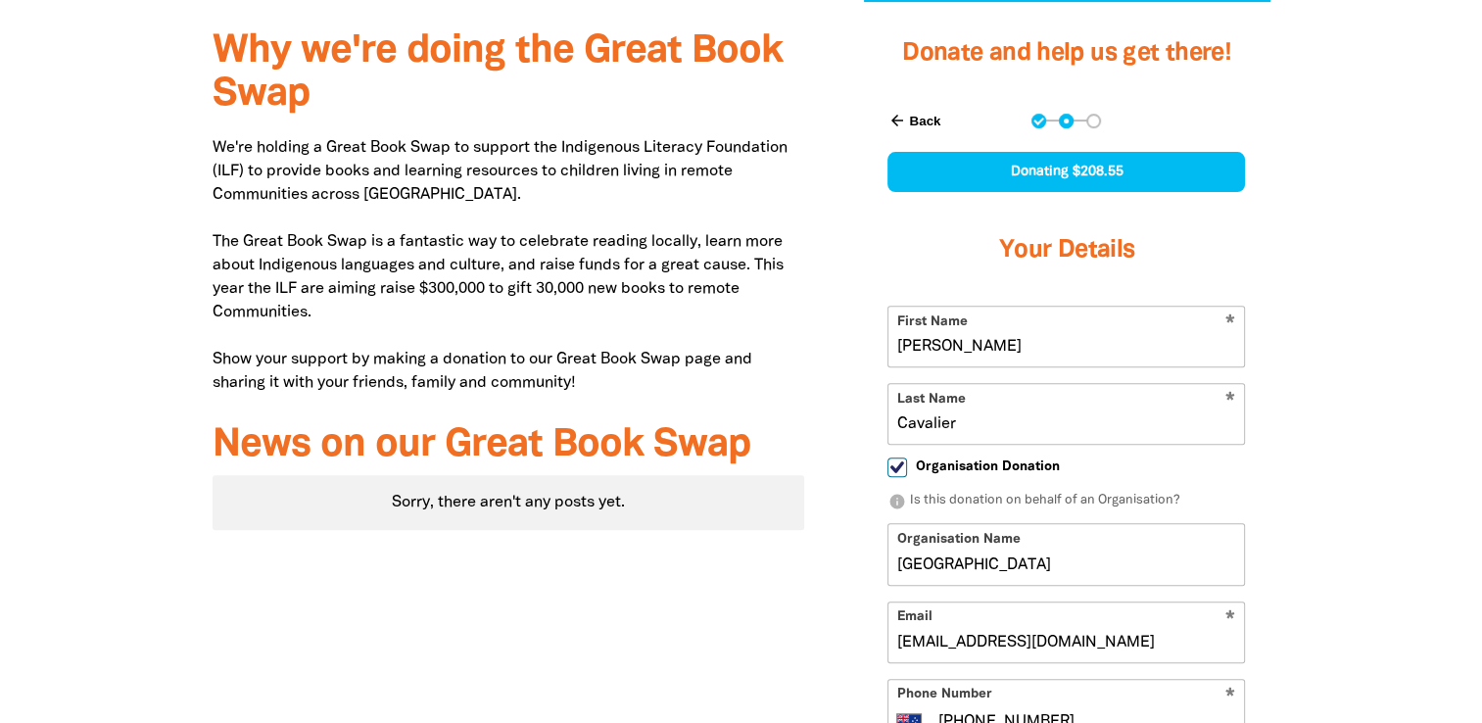
scroll to position [768, 0]
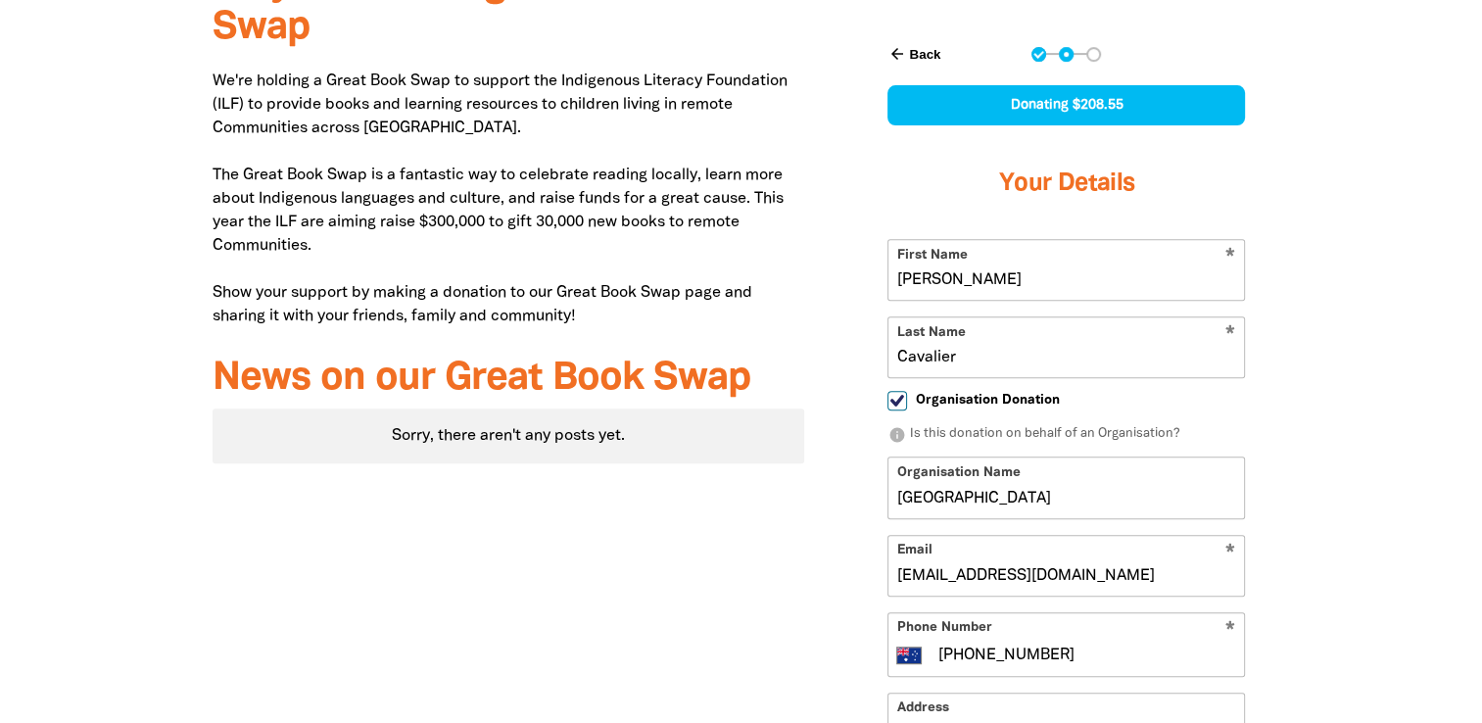
click at [920, 49] on button "arrow_back Back" at bounding box center [914, 53] width 69 height 33
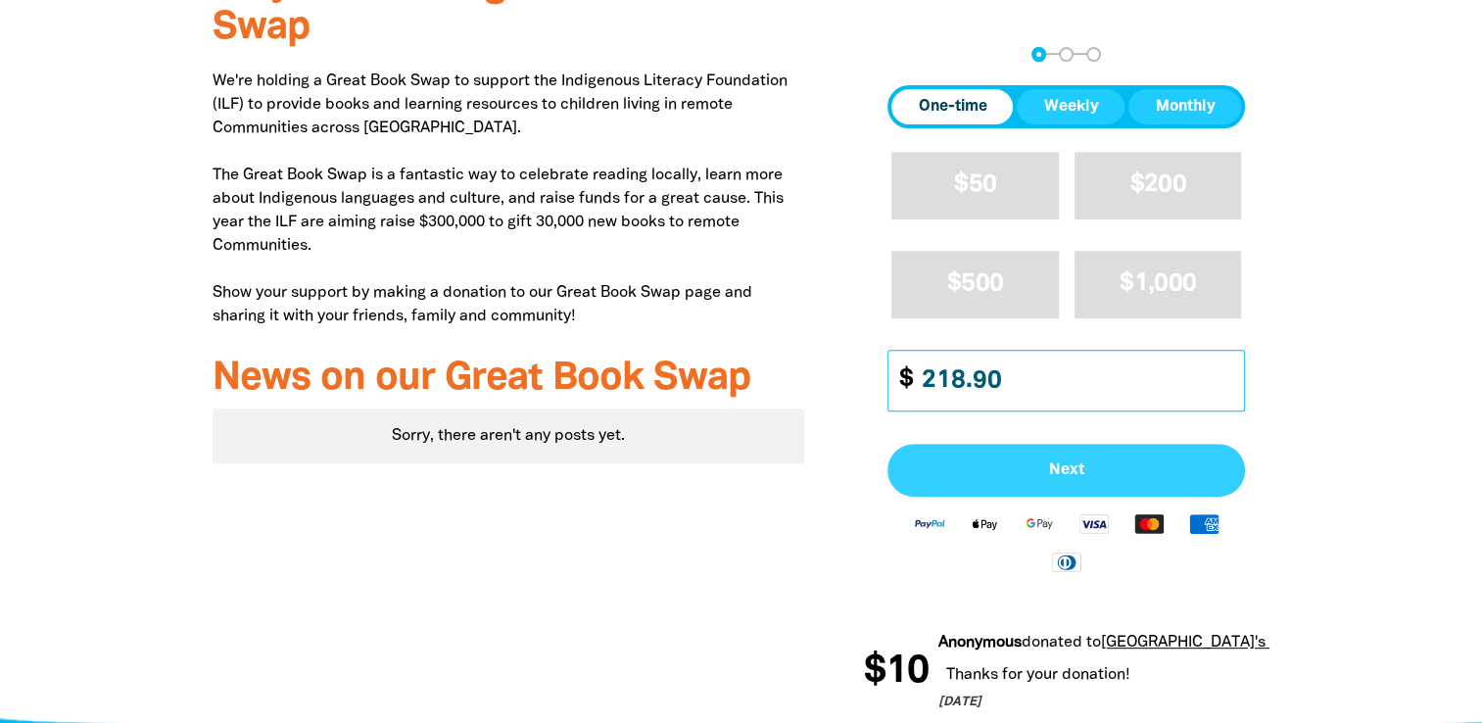
type input "218.90"
click at [1120, 464] on span "Next" at bounding box center [1066, 470] width 314 height 16
select select "AU"
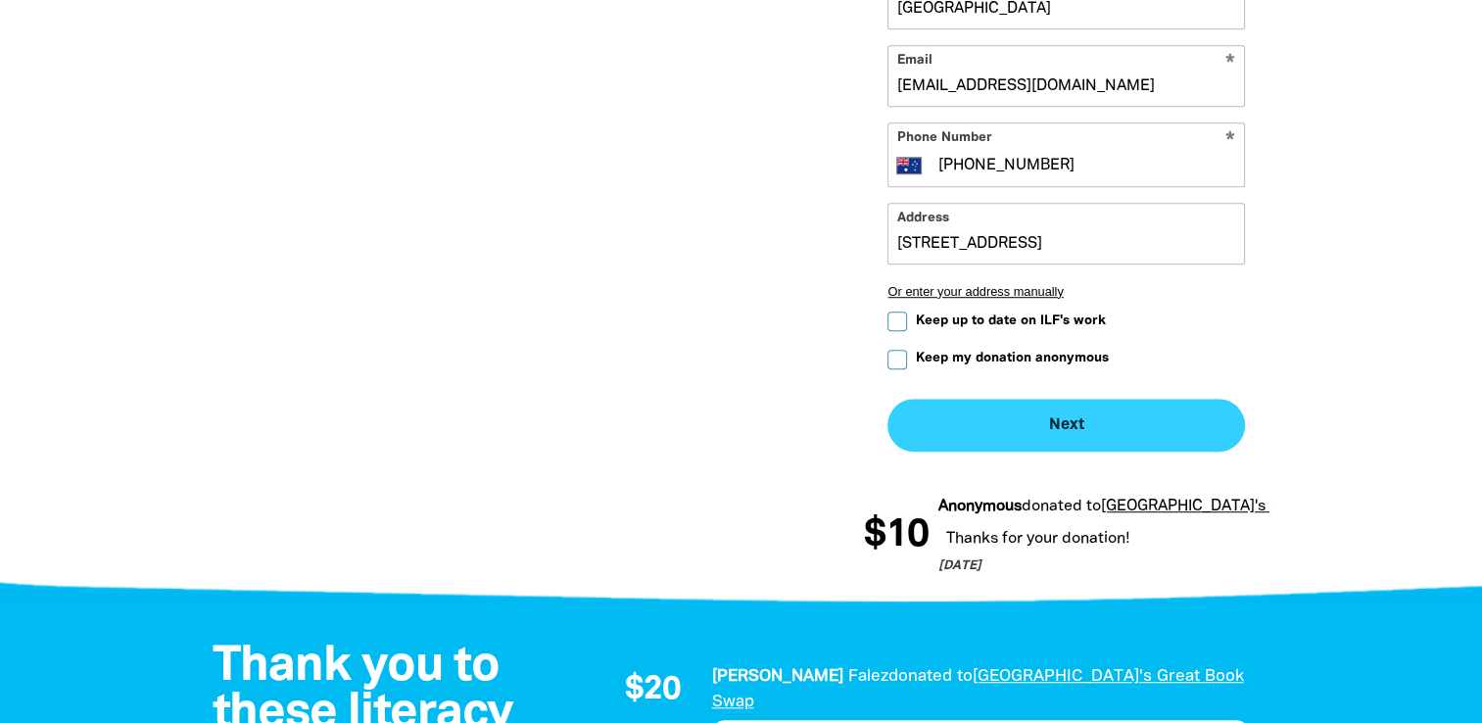
click at [1037, 419] on button "Next chevron_right" at bounding box center [1066, 425] width 358 height 53
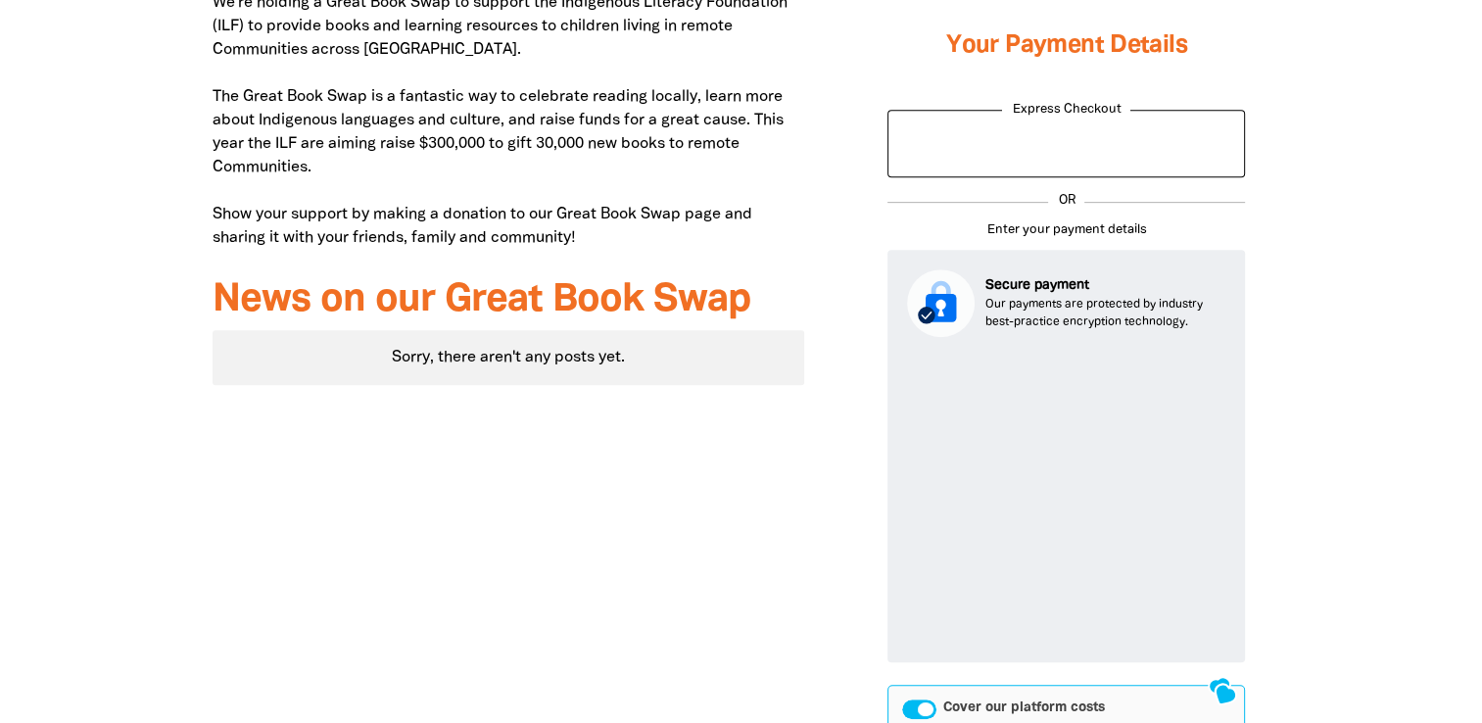
scroll to position [1062, 0]
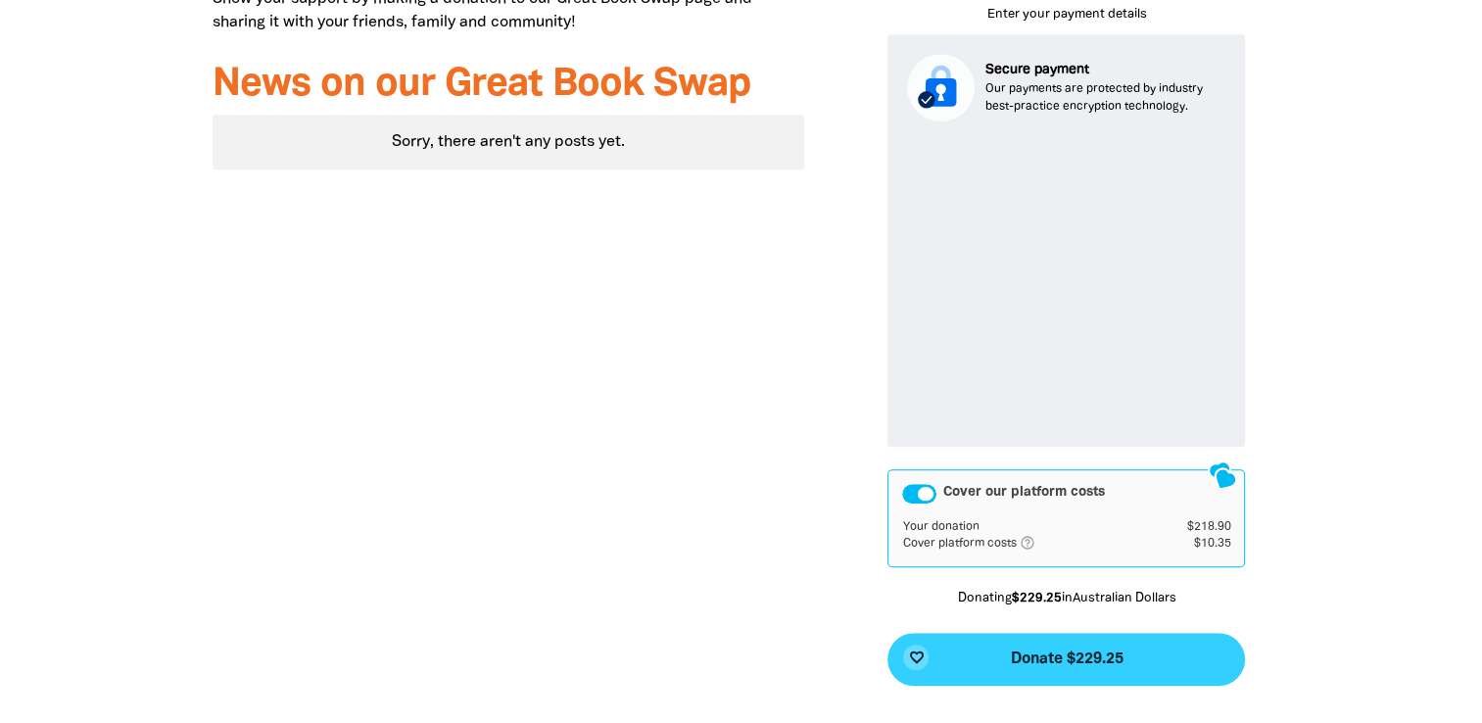
click at [1077, 660] on span "Donate $229.25" at bounding box center [1066, 659] width 113 height 16
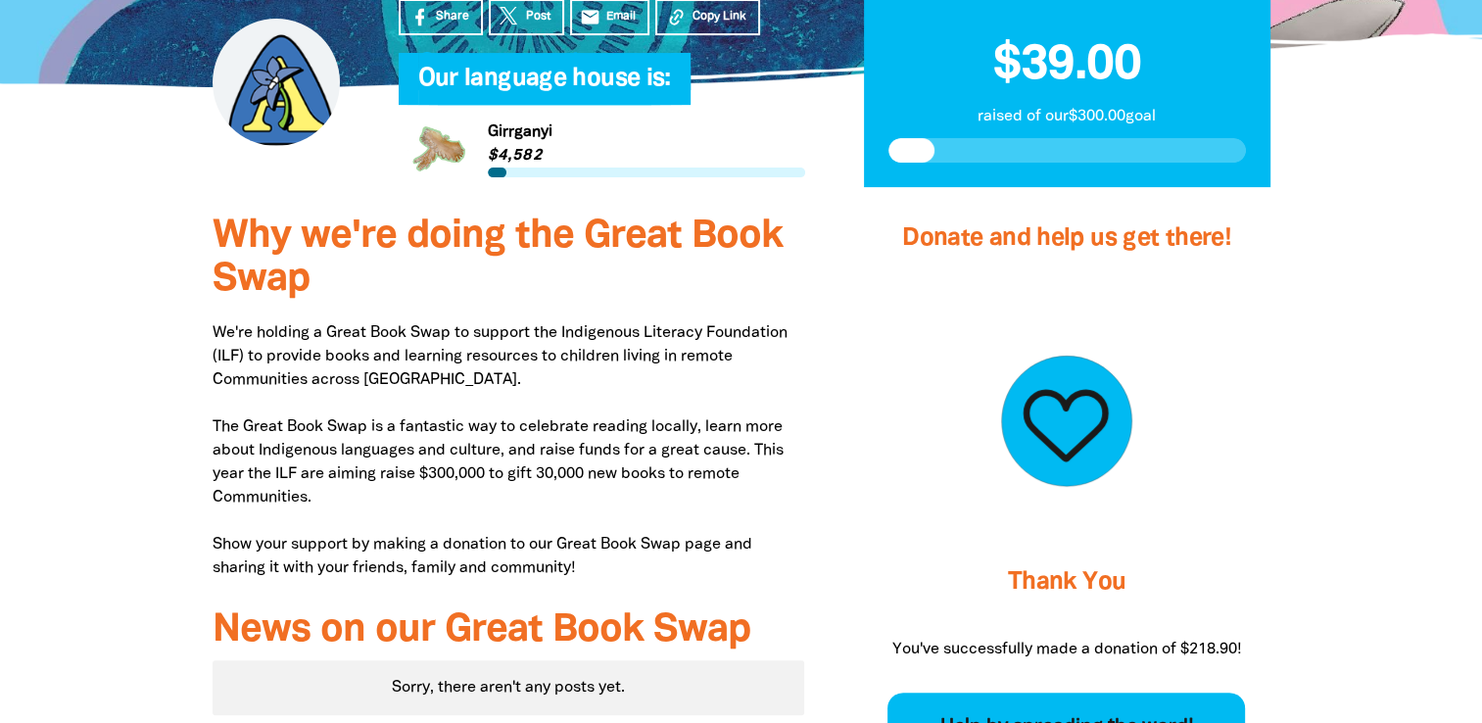
scroll to position [294, 0]
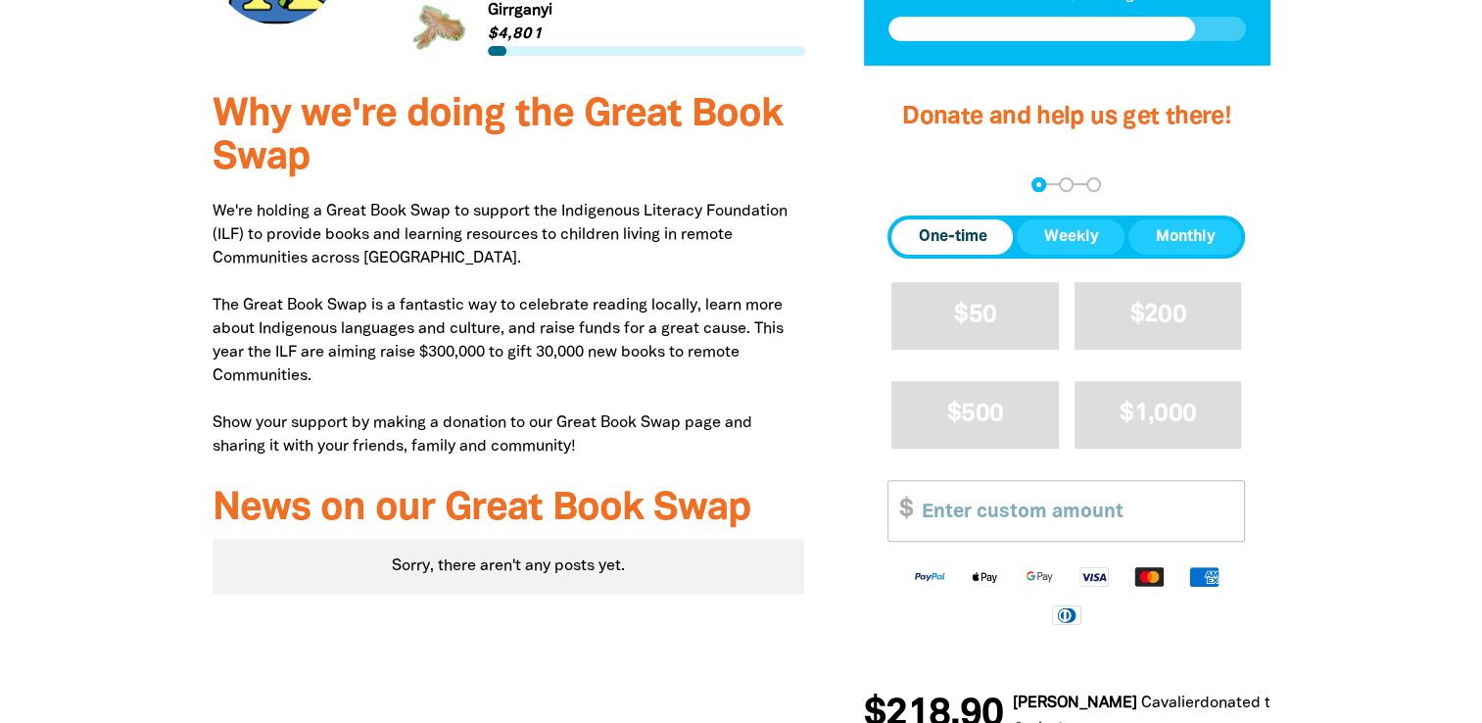
scroll to position [686, 0]
